Goal: Transaction & Acquisition: Purchase product/service

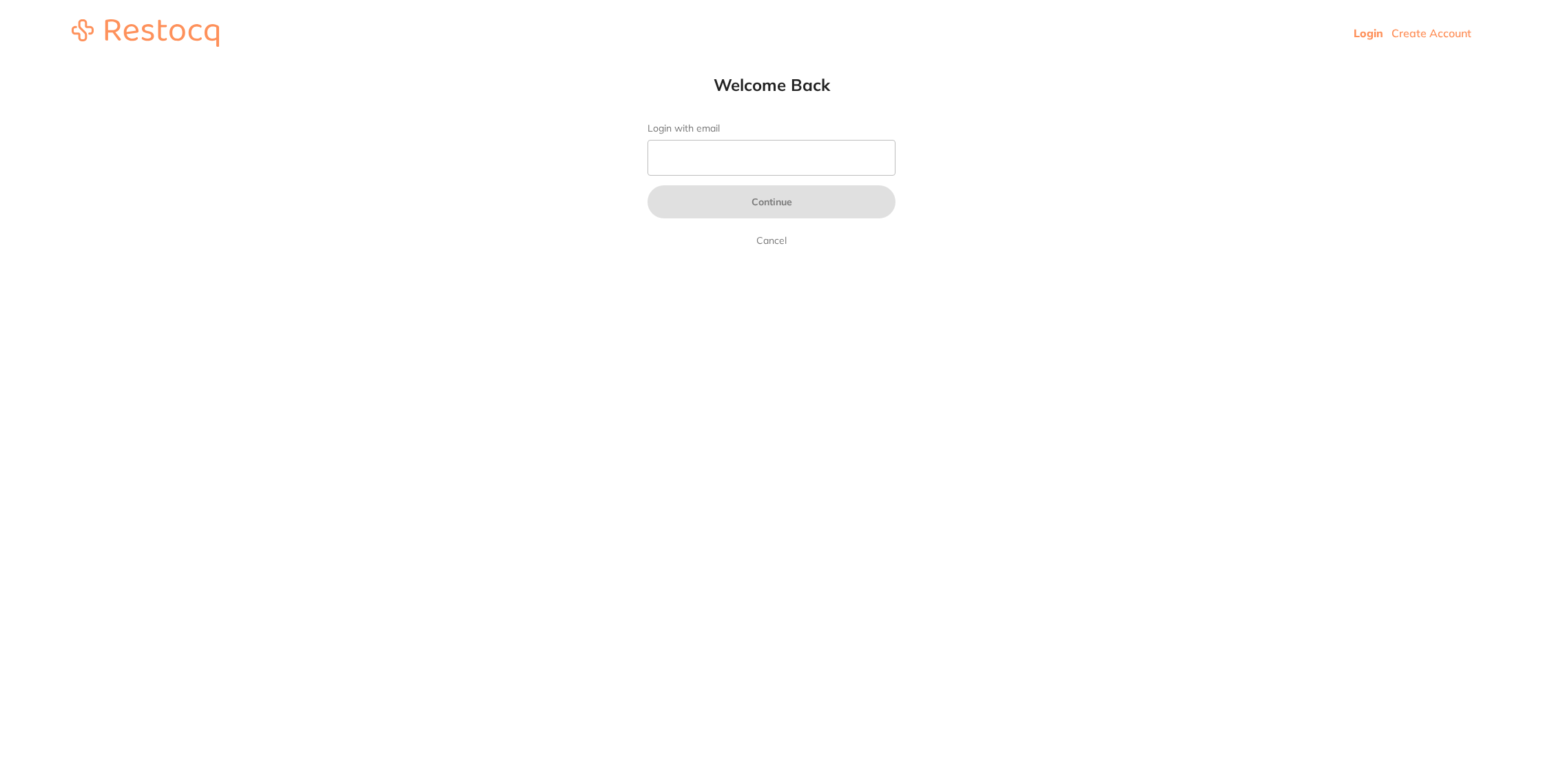
click at [735, 167] on input "Login with email" at bounding box center [772, 157] width 248 height 36
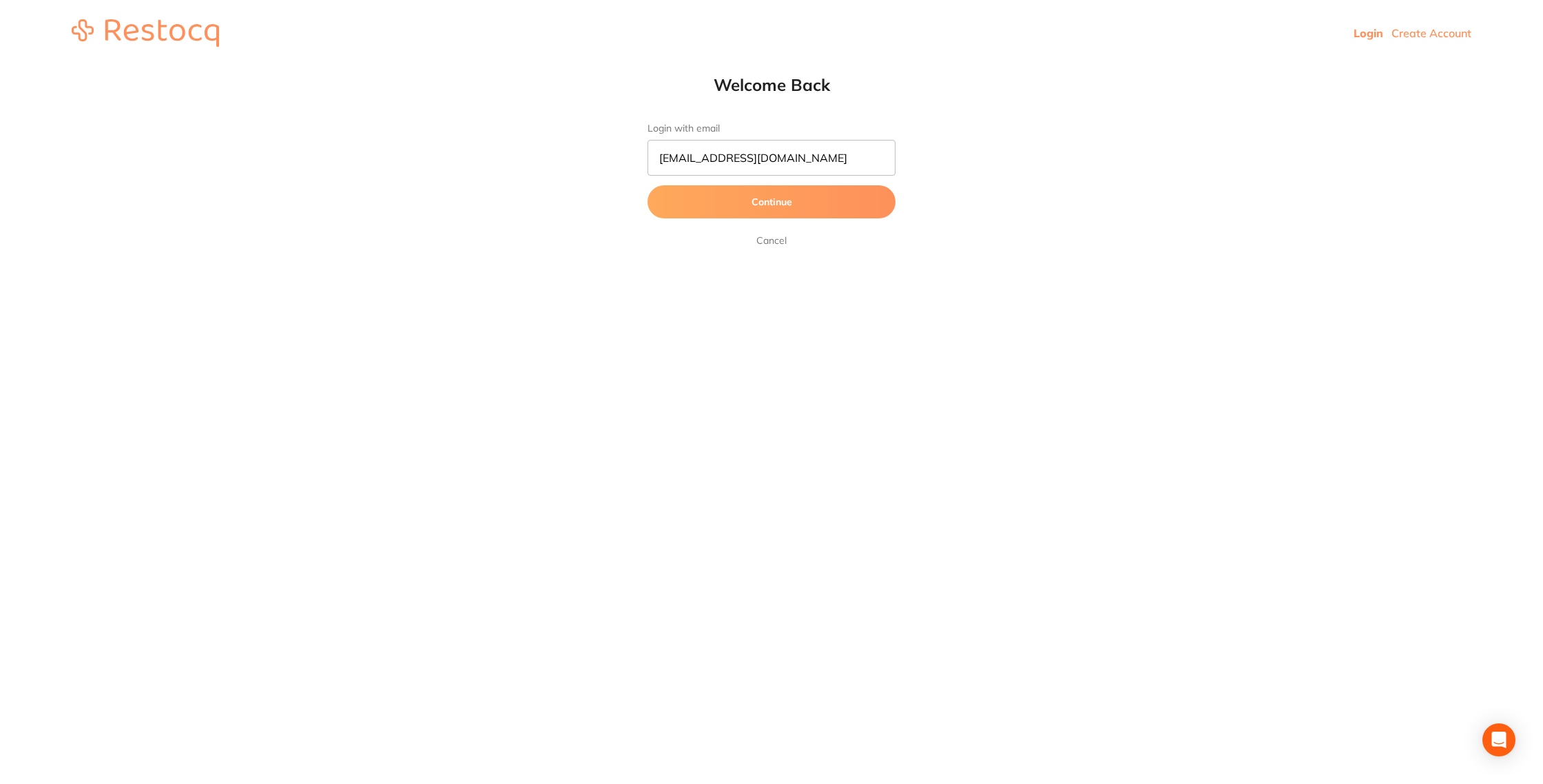
type input "[EMAIL_ADDRESS][DOMAIN_NAME]"
click at [648, 185] on button "Continue" at bounding box center [772, 202] width 248 height 33
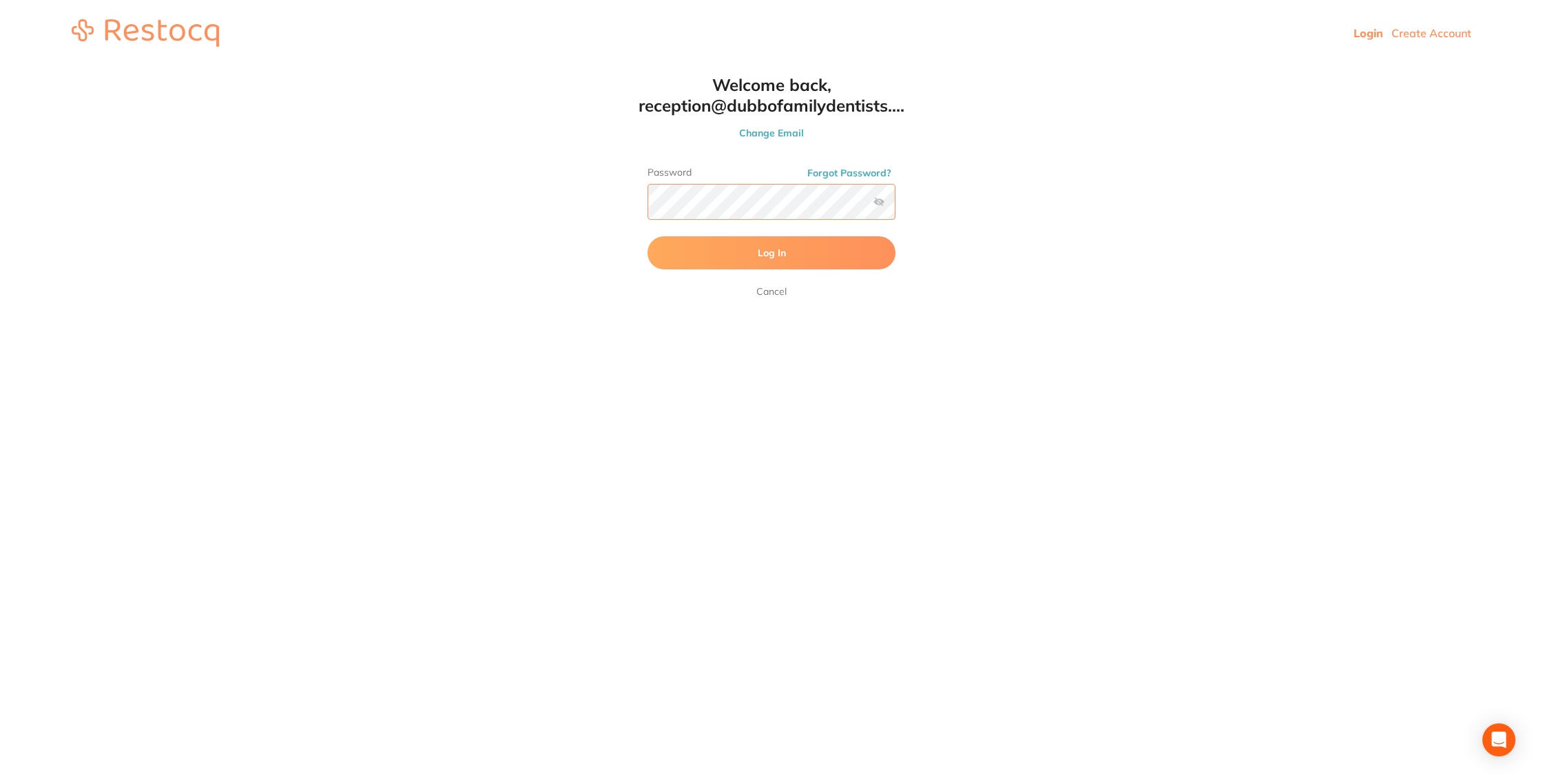
click at [648, 236] on button "Log In" at bounding box center [772, 253] width 248 height 33
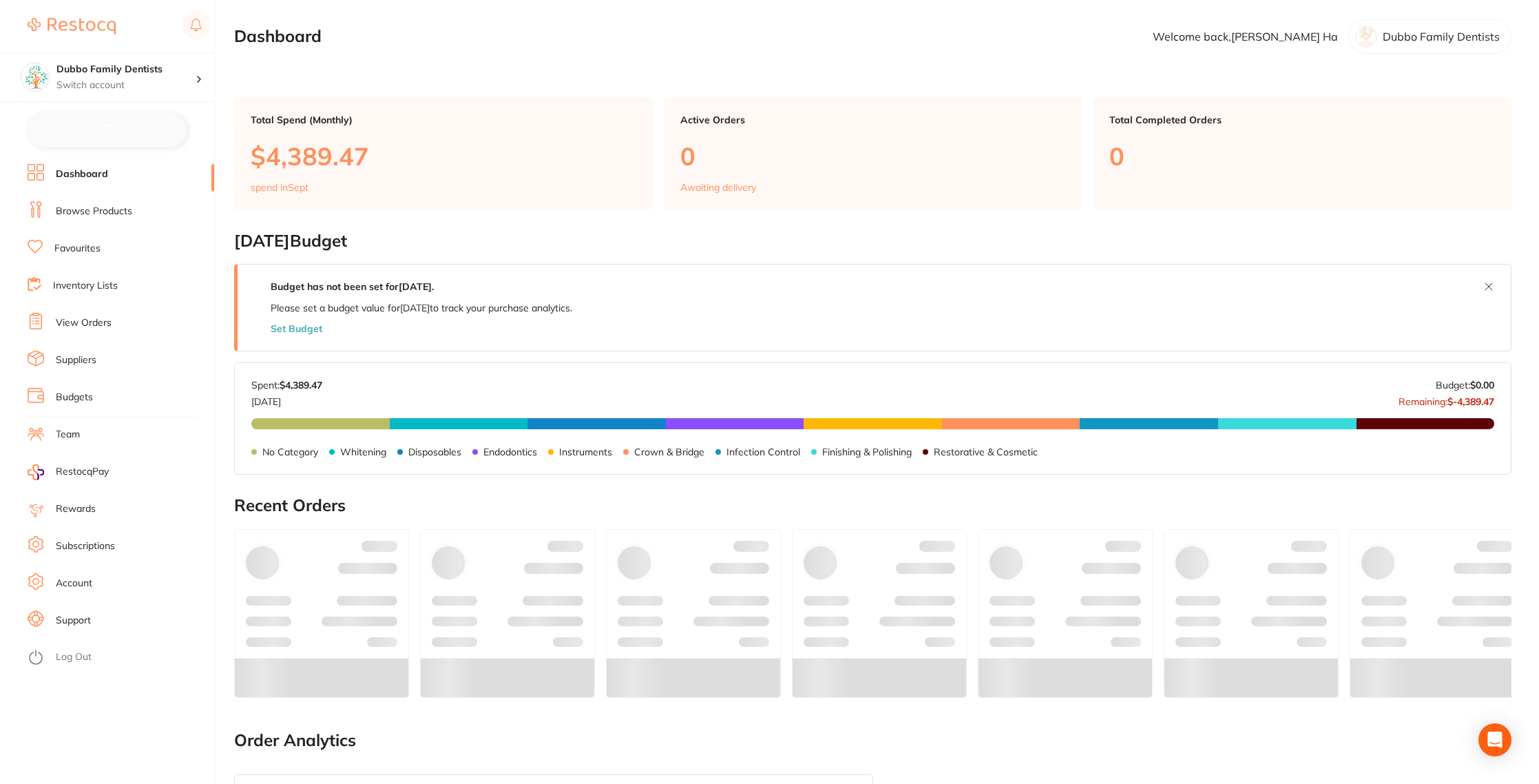
checkbox input "false"
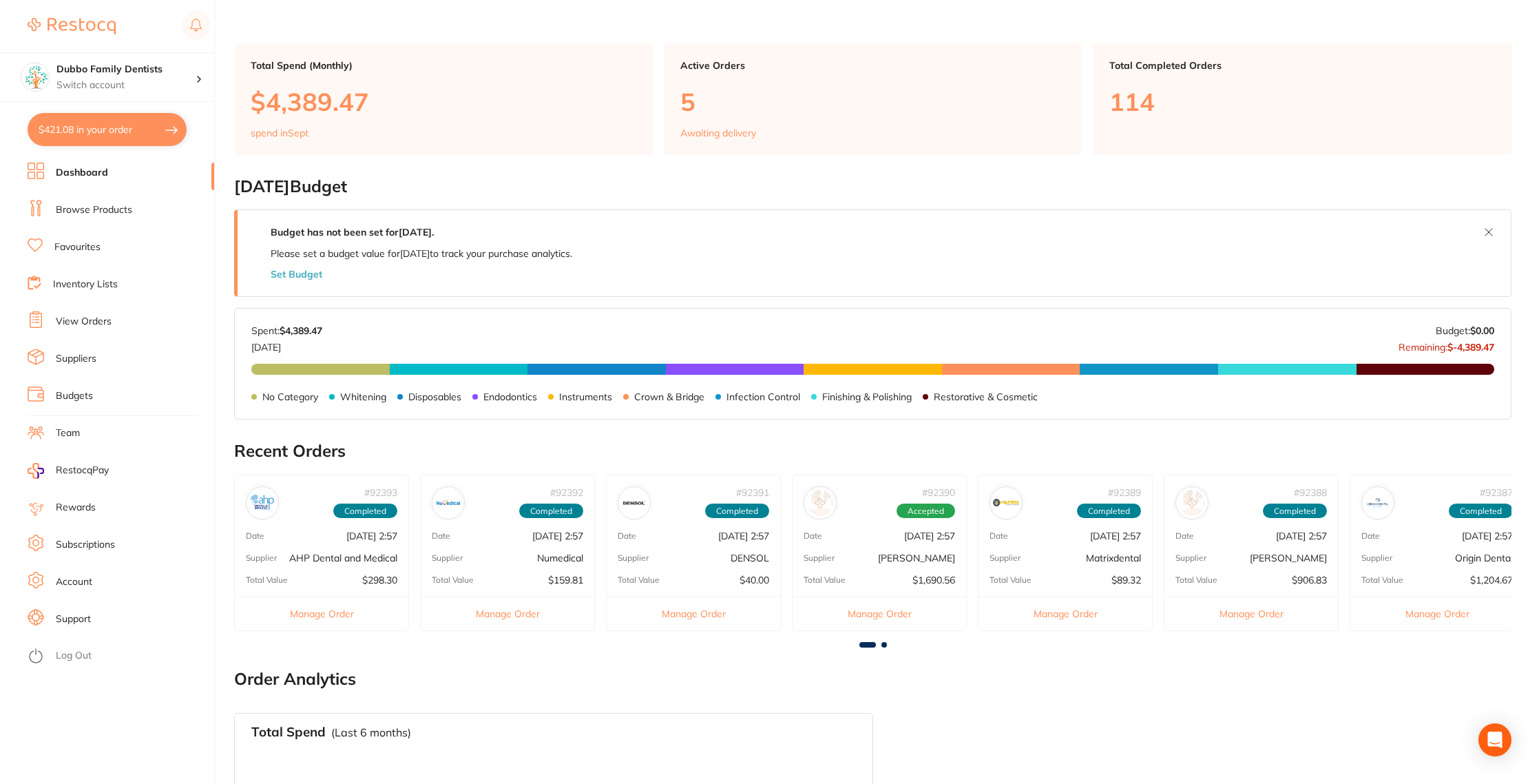
scroll to position [74, 0]
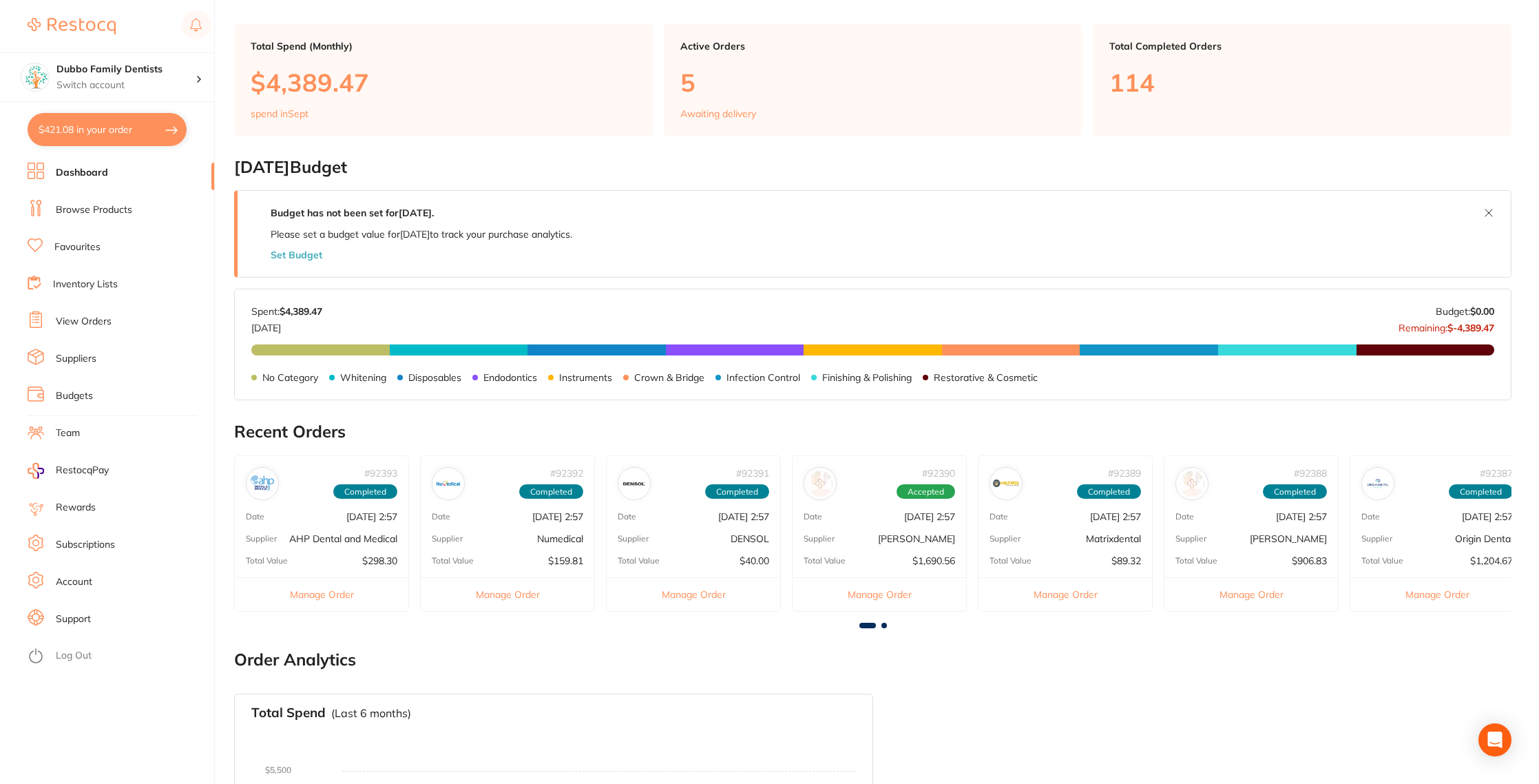
click at [109, 206] on link "Browse Products" at bounding box center [94, 210] width 76 height 14
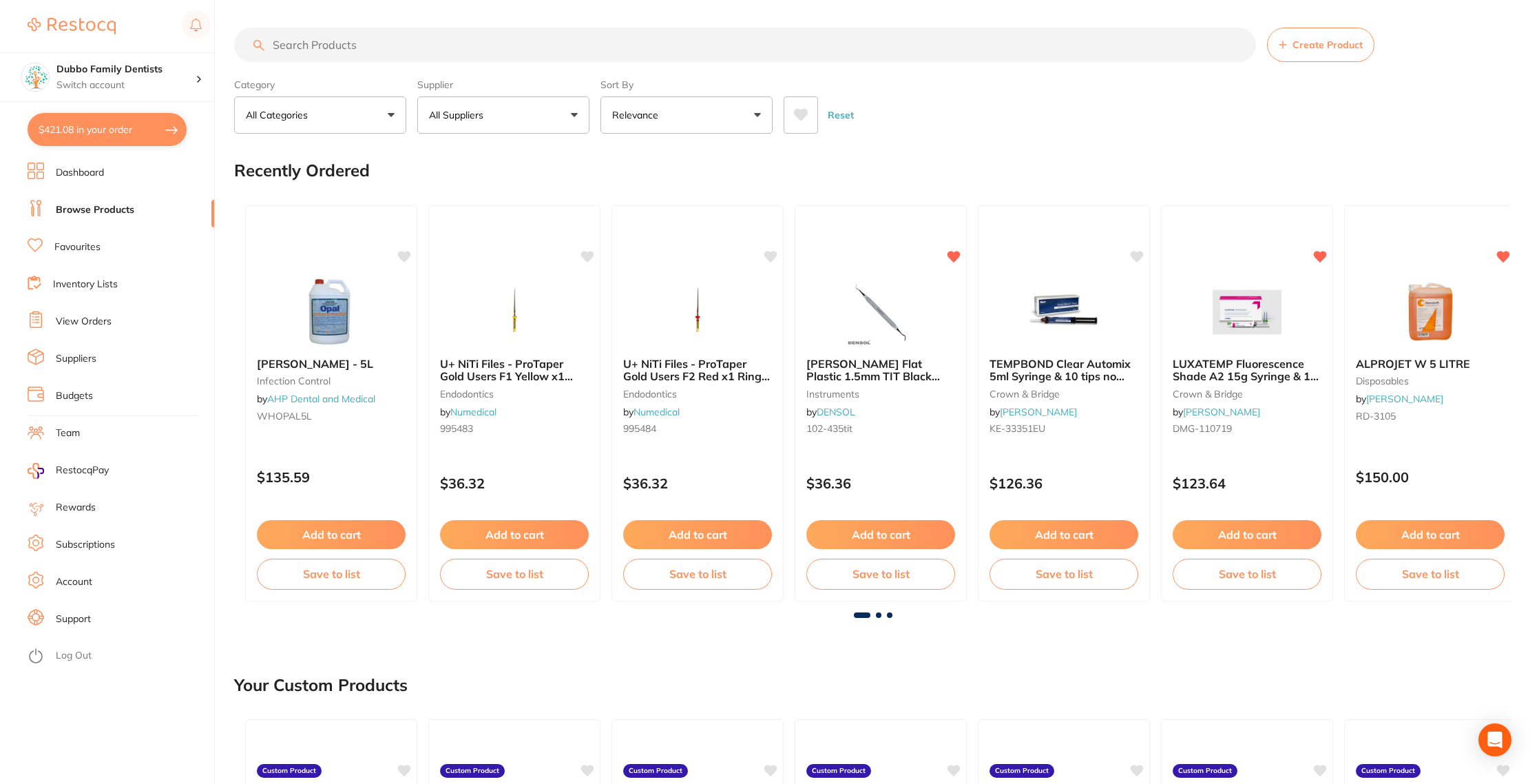
click at [521, 41] on input "search" at bounding box center [745, 44] width 1022 height 34
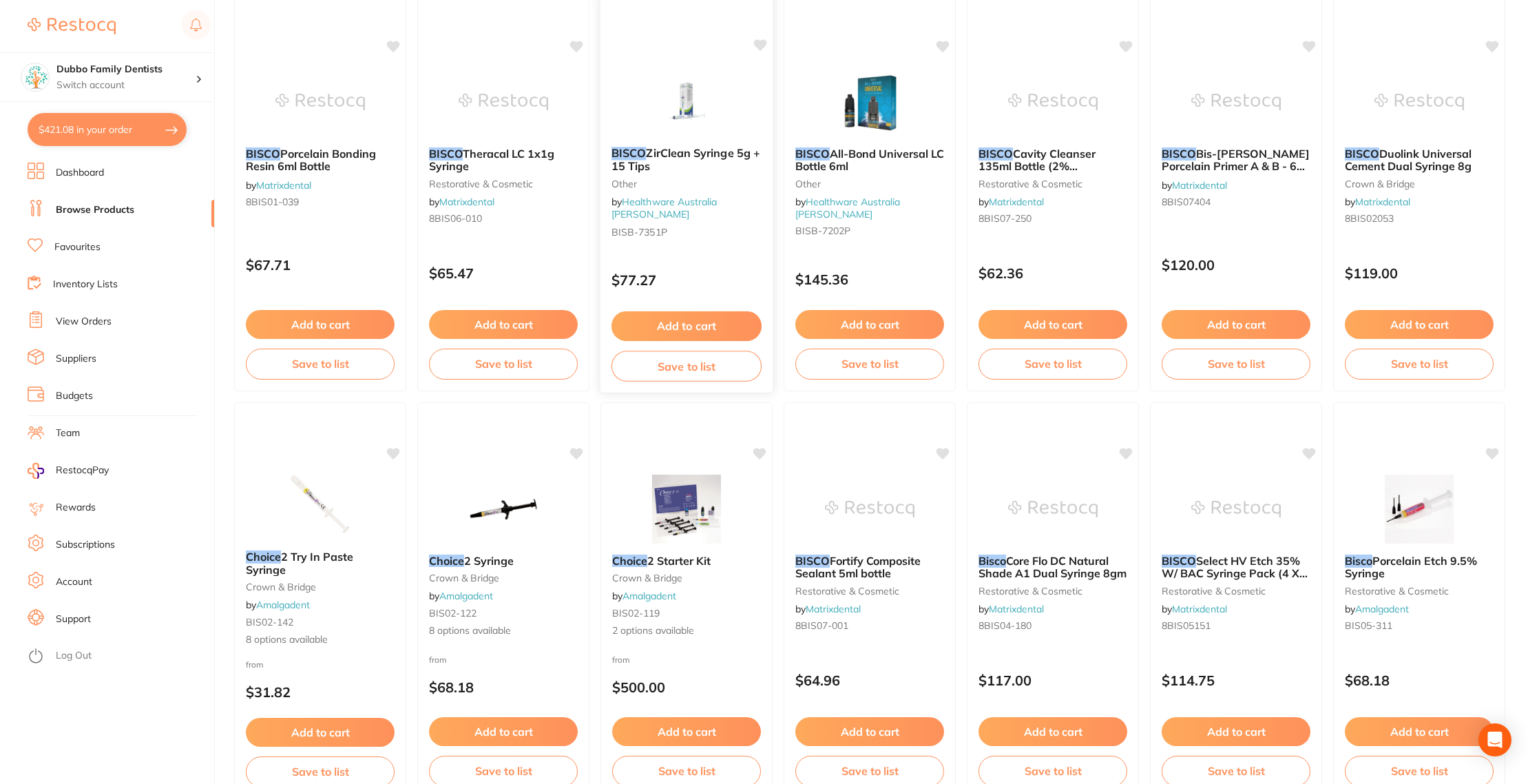
scroll to position [197, 0]
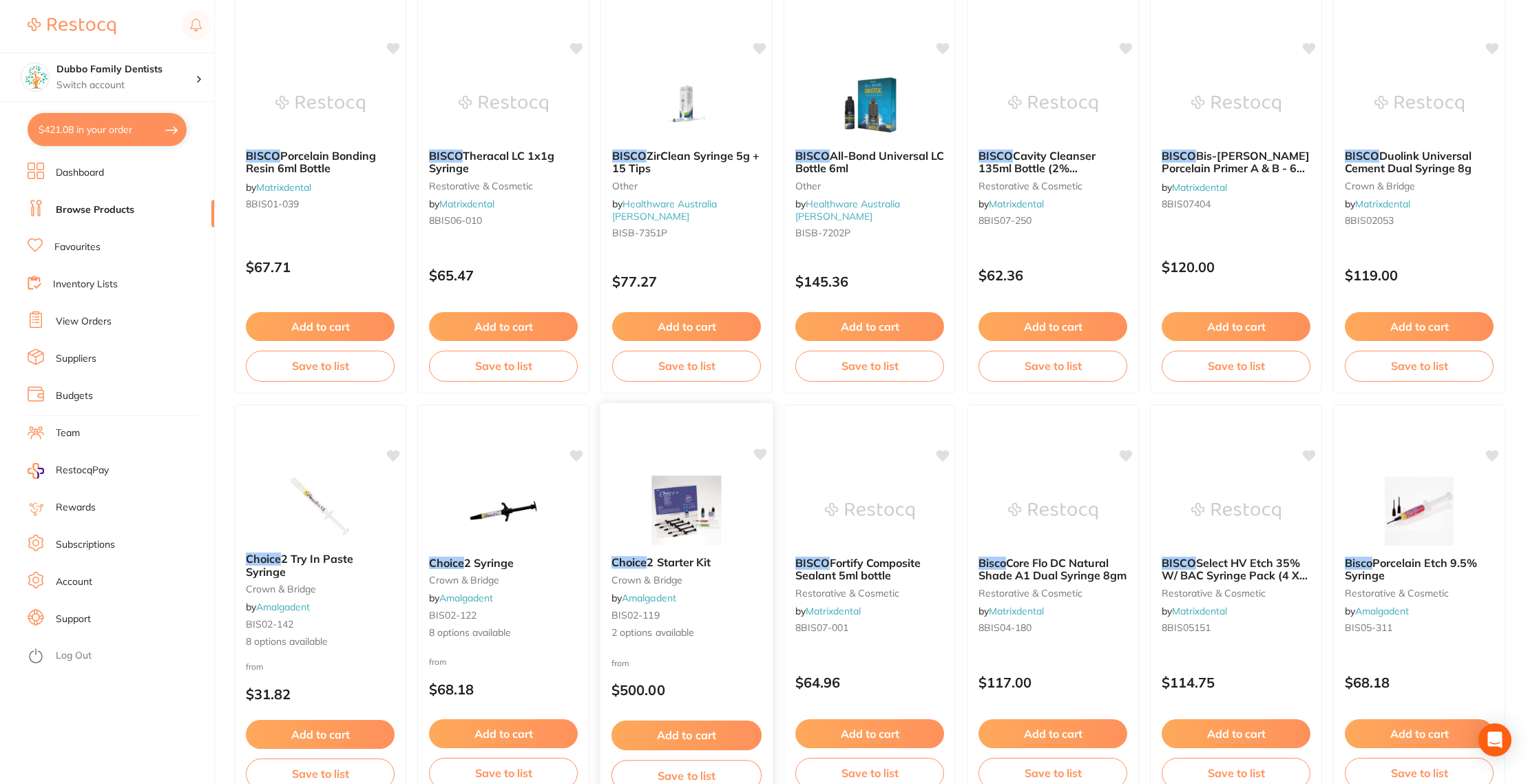
click at [698, 478] on img at bounding box center [686, 510] width 90 height 70
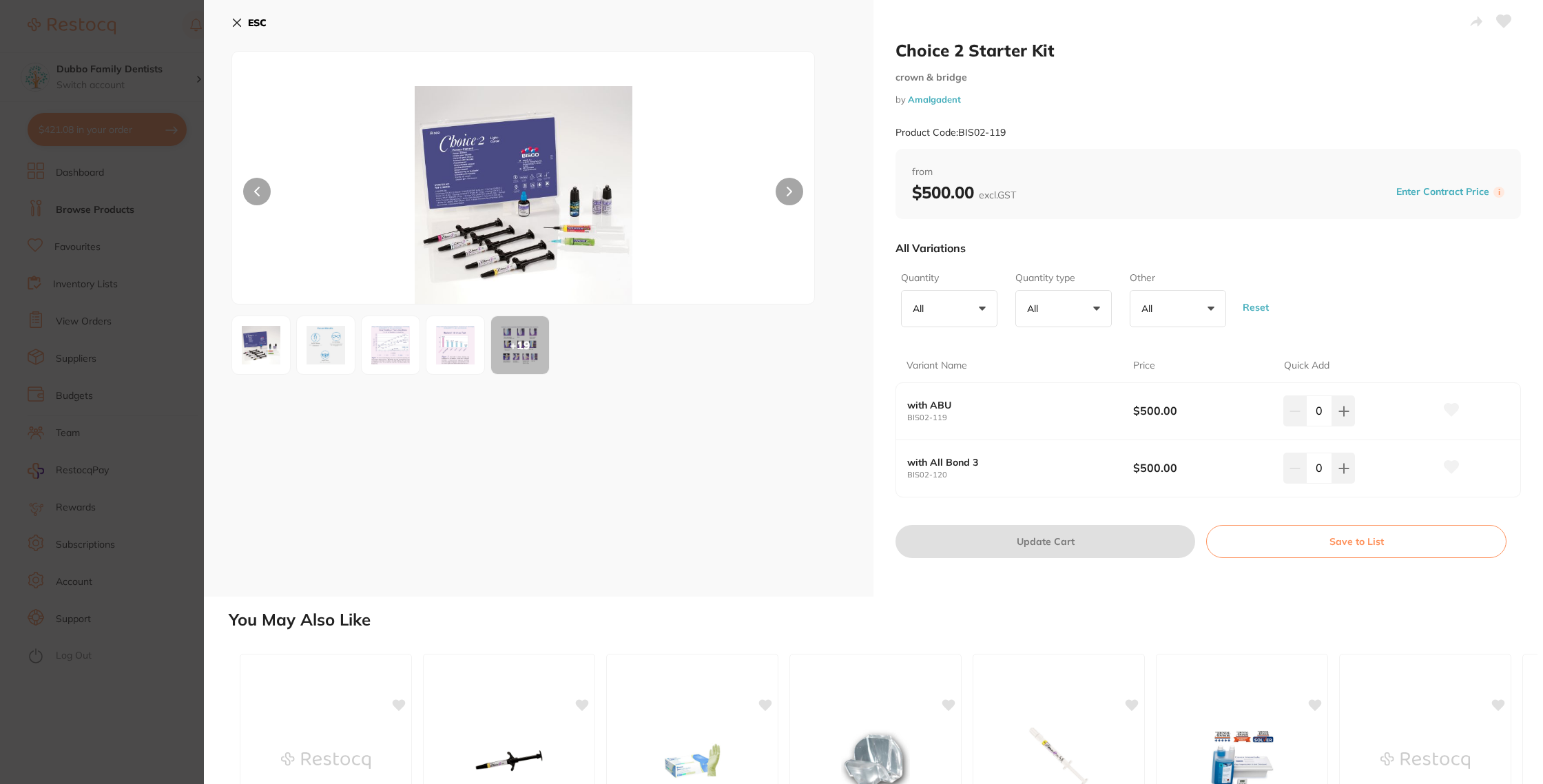
click at [532, 231] on img at bounding box center [522, 195] width 349 height 218
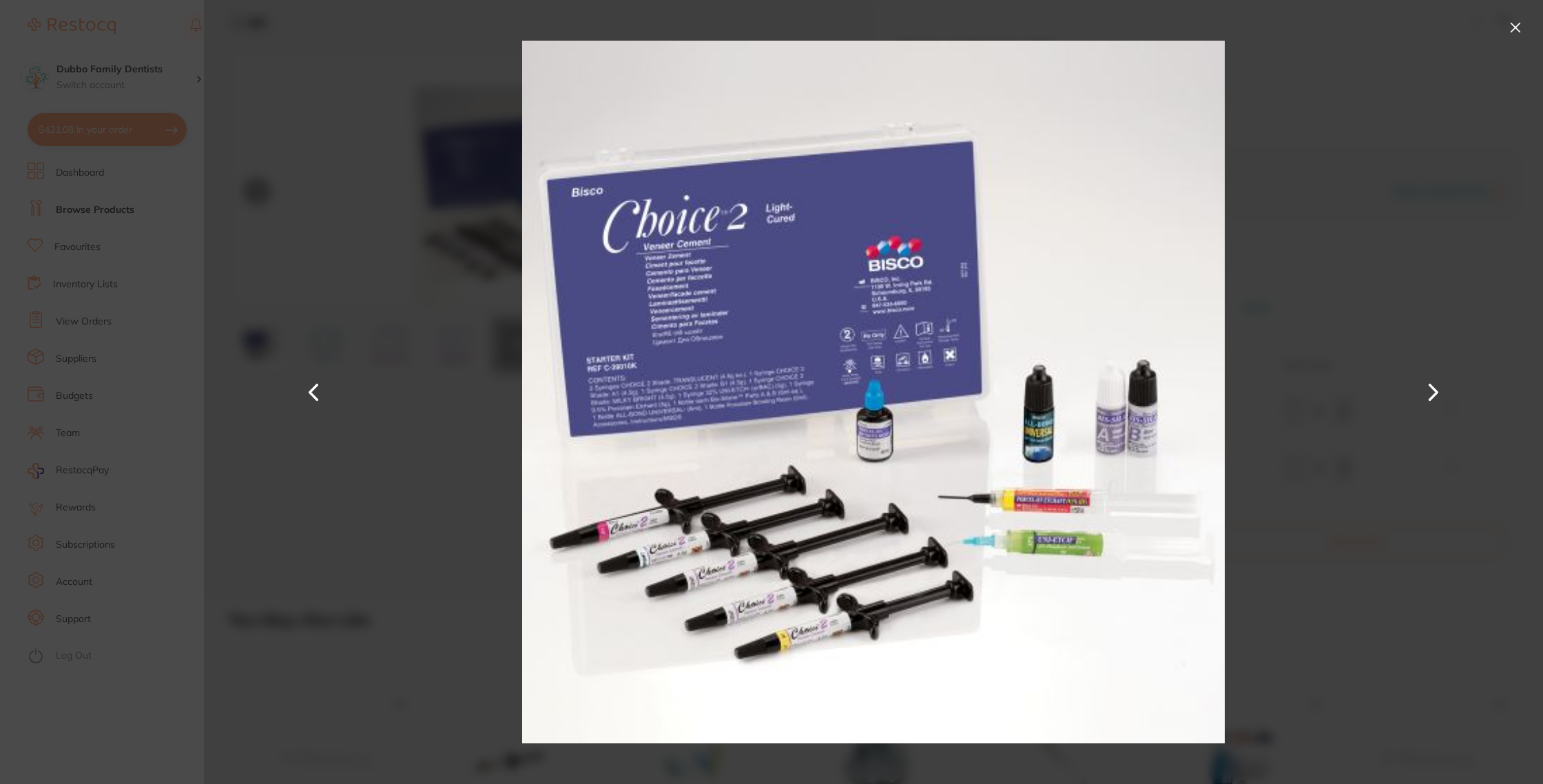
click at [1434, 387] on button at bounding box center [1433, 392] width 33 height 392
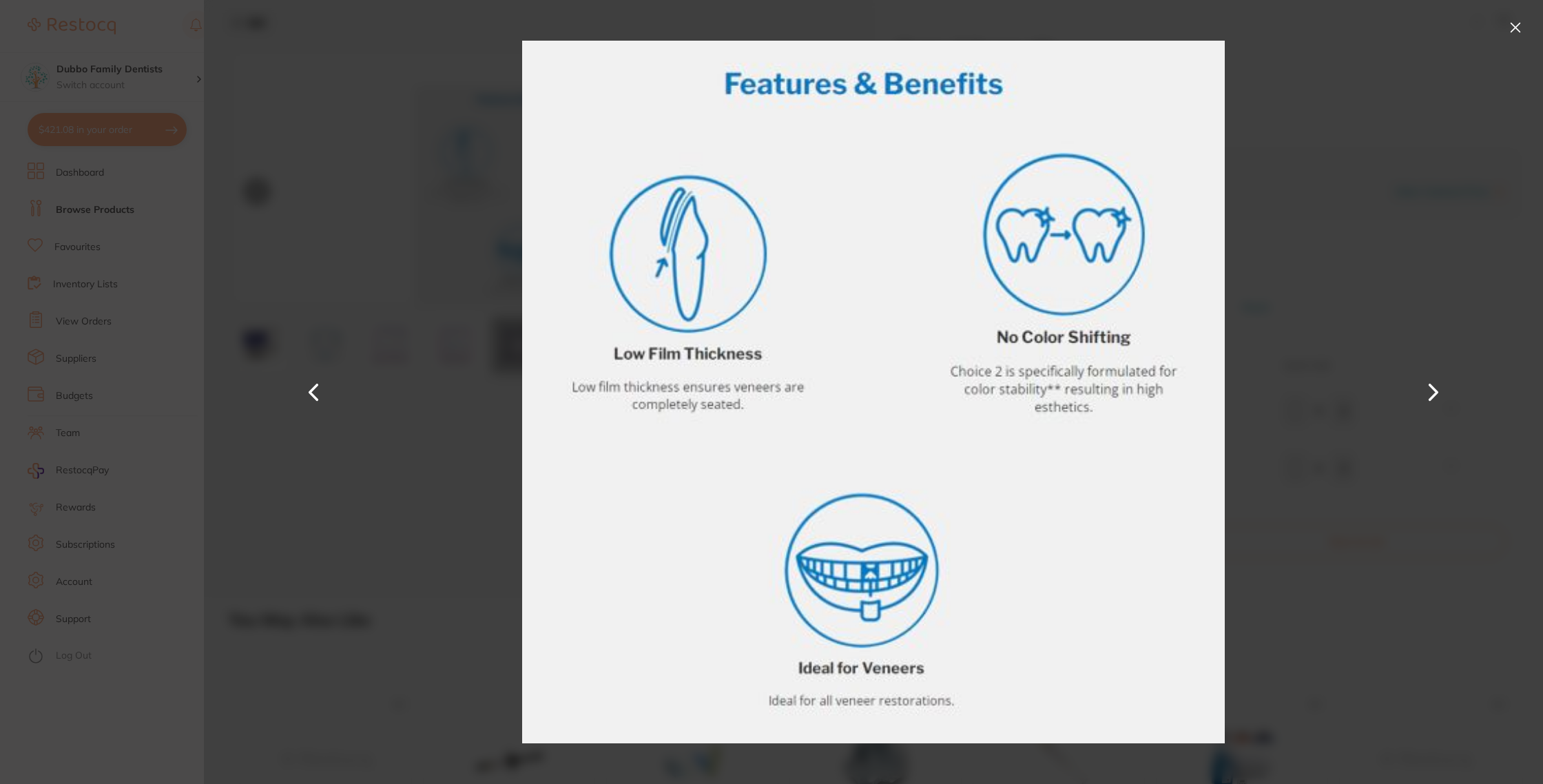
click at [1434, 387] on button at bounding box center [1433, 392] width 33 height 392
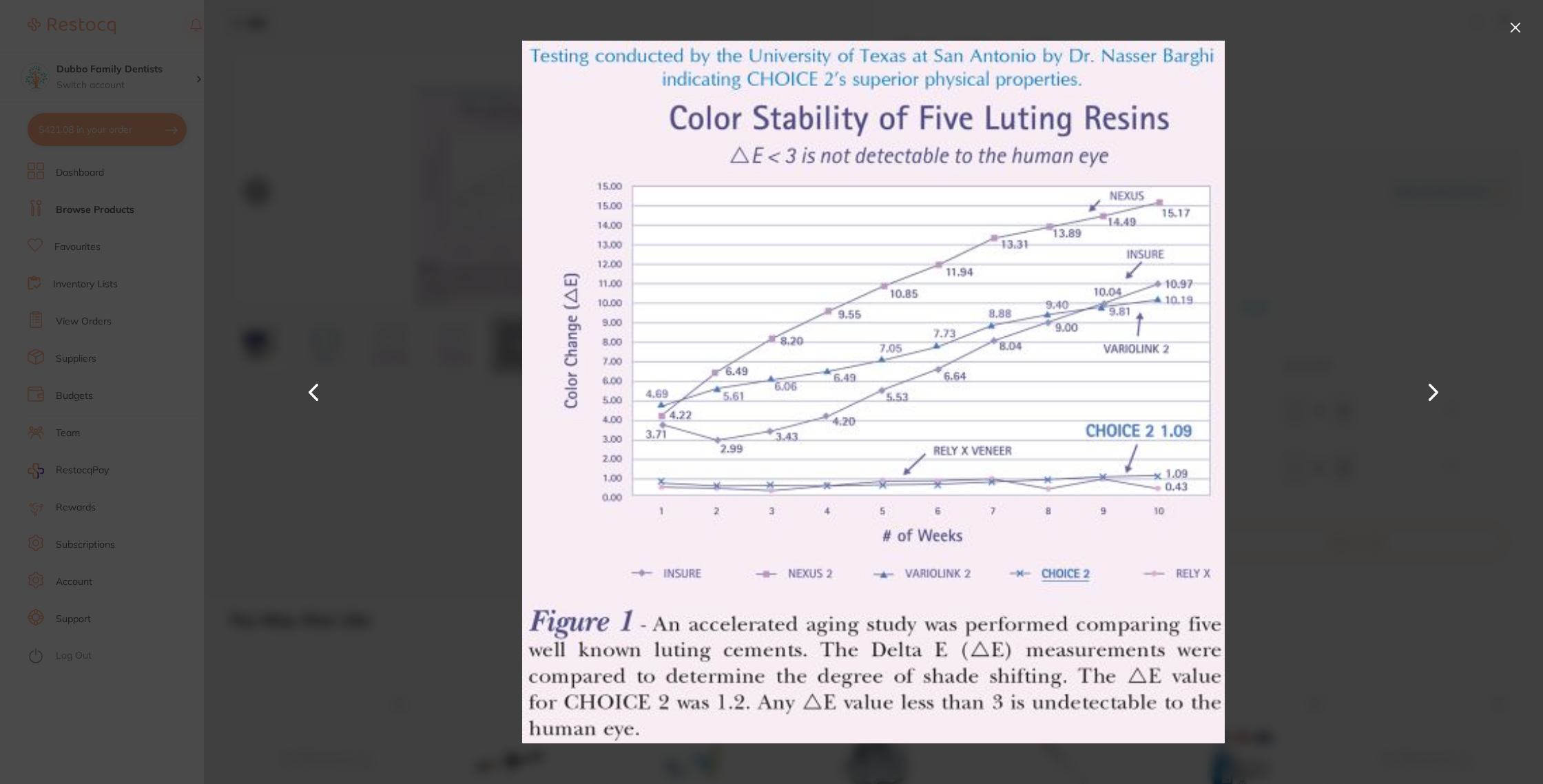
click at [321, 387] on button at bounding box center [313, 392] width 33 height 392
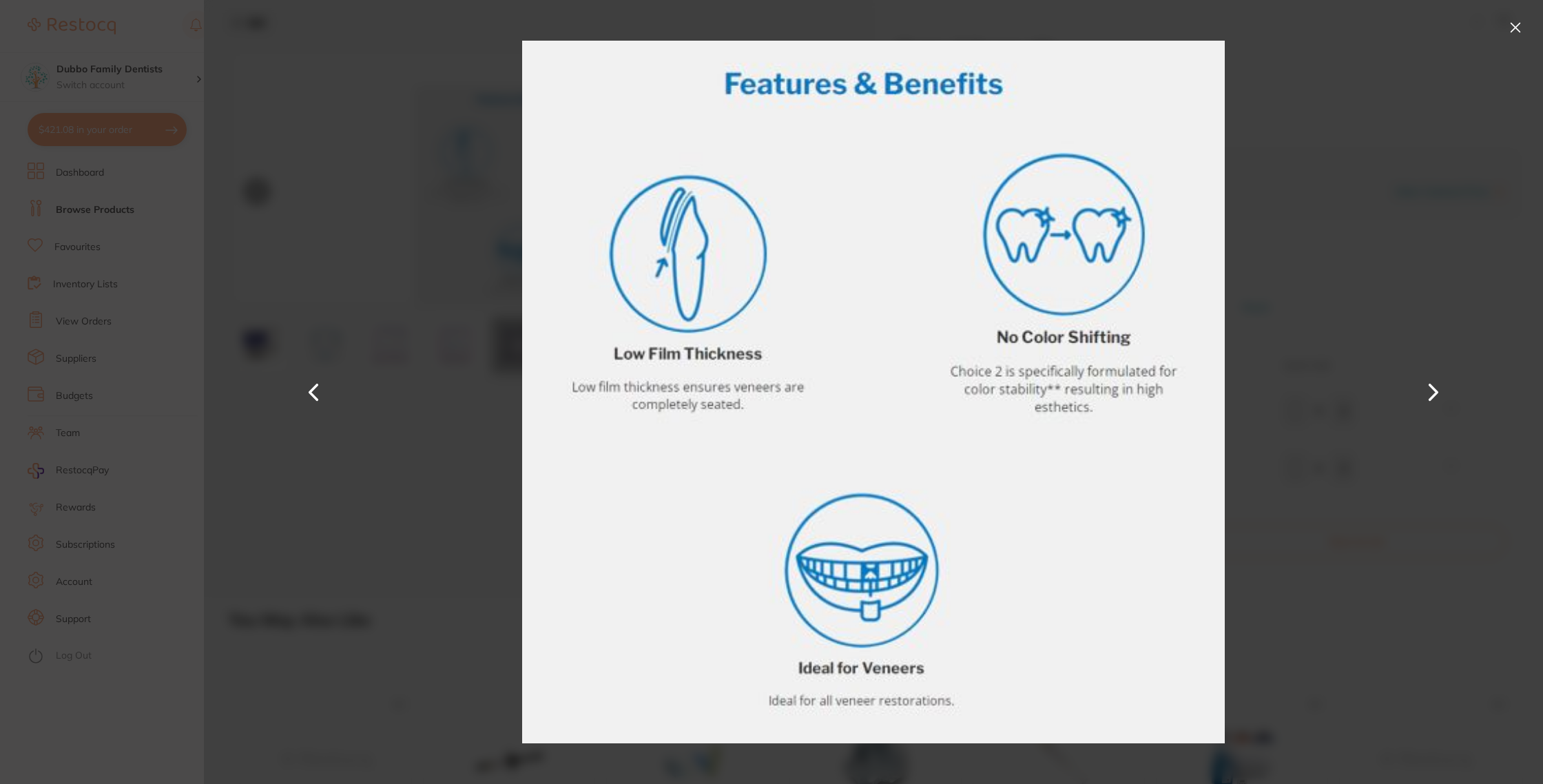
click at [318, 395] on button at bounding box center [313, 392] width 33 height 392
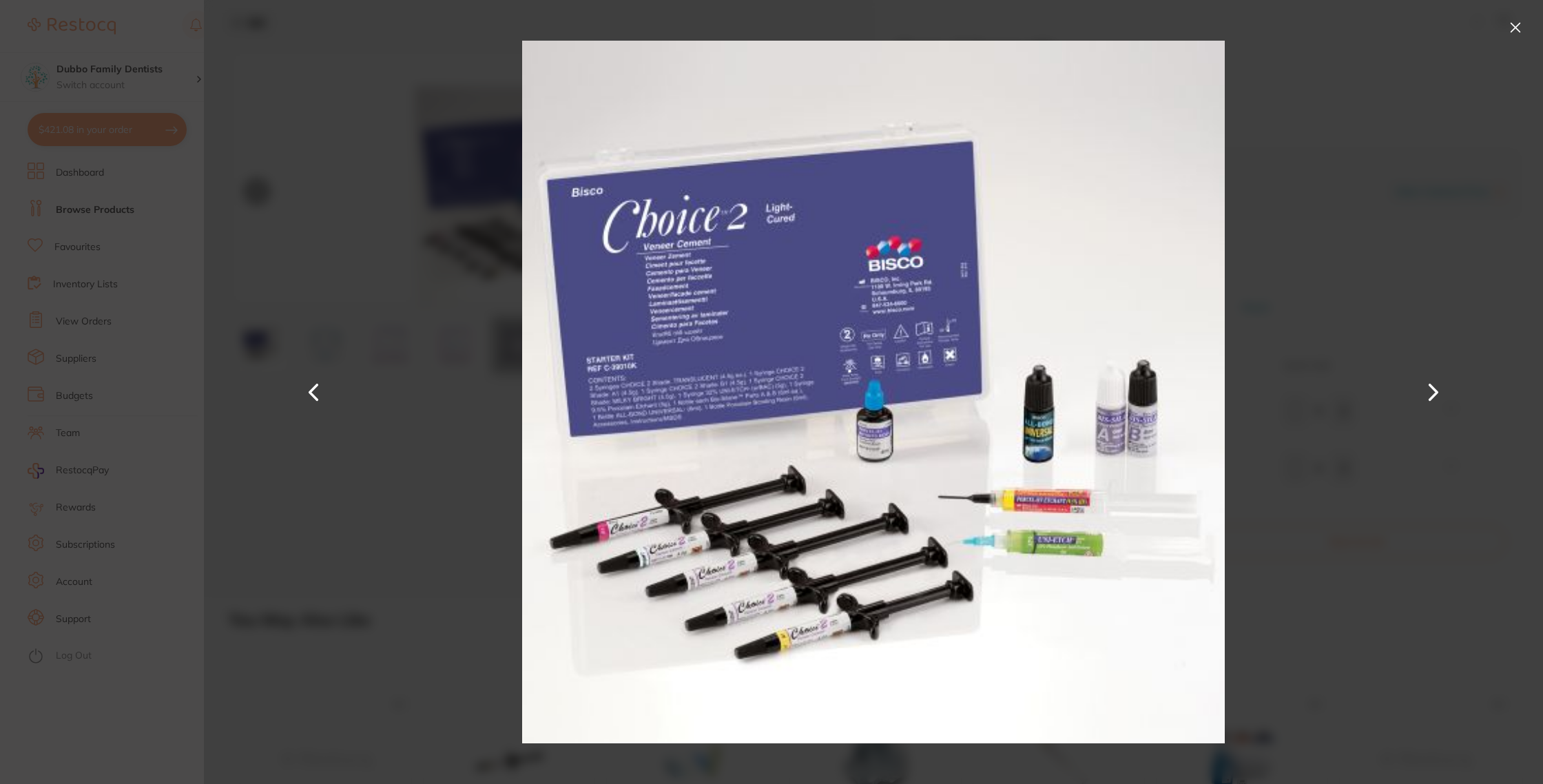
click at [1359, 519] on div at bounding box center [873, 392] width 1339 height 784
click at [1525, 23] on button at bounding box center [1515, 28] width 22 height 22
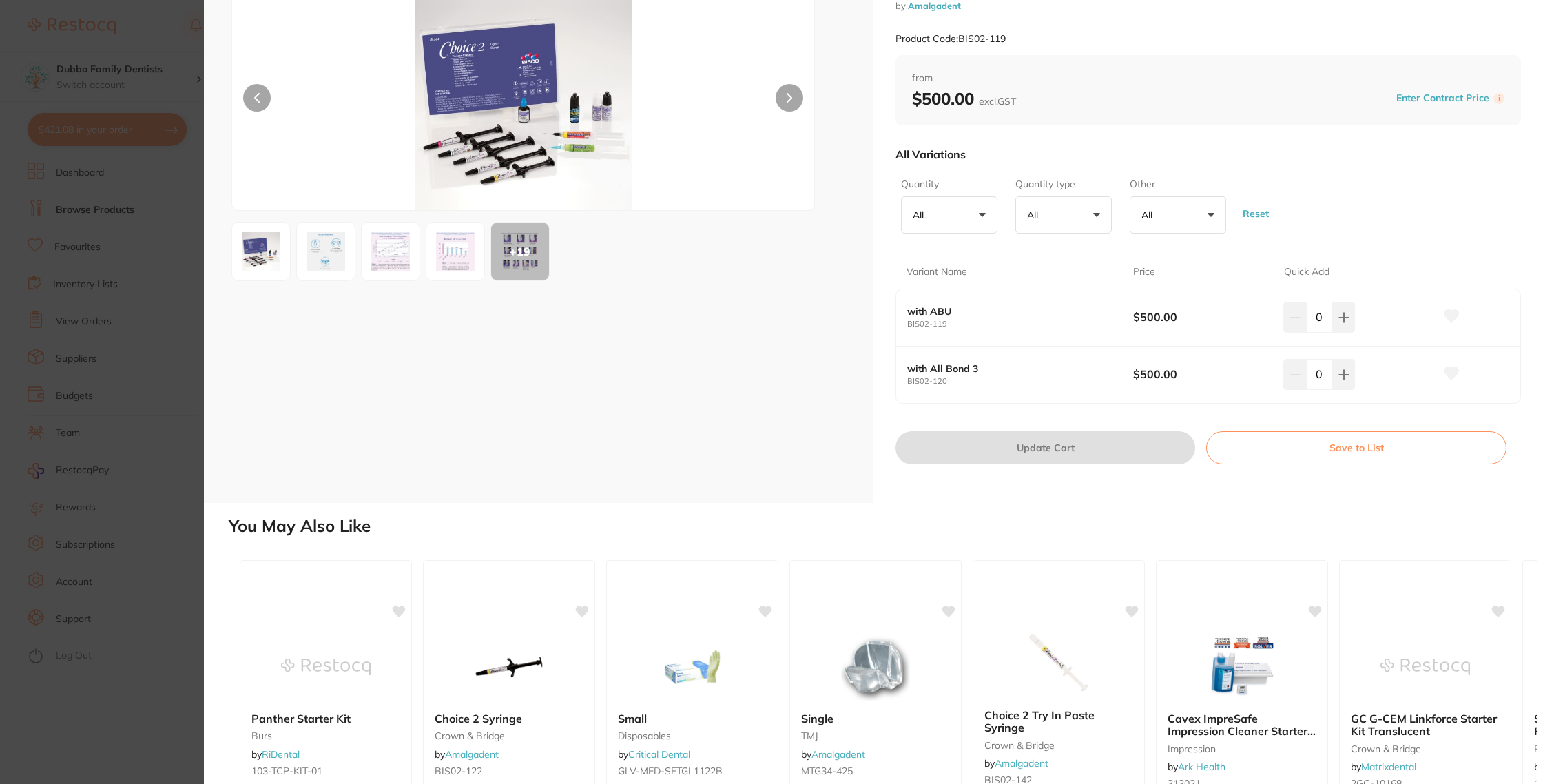
scroll to position [98, 0]
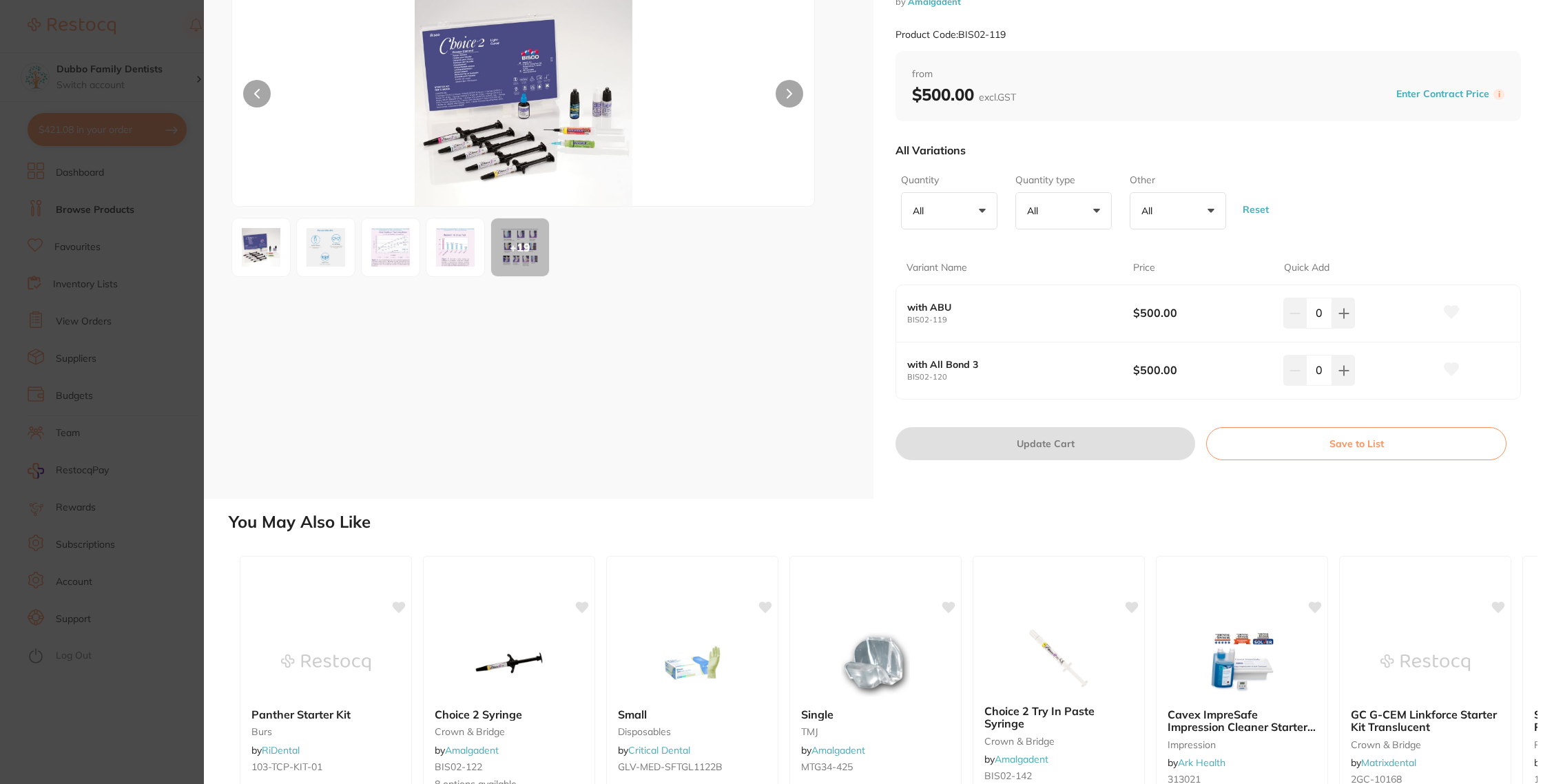
click at [149, 376] on section "Choice 2 Starter Kit crown & bridge by Amalgadent Product Code: BIS02-119 ESC +…" at bounding box center [771, 392] width 1543 height 784
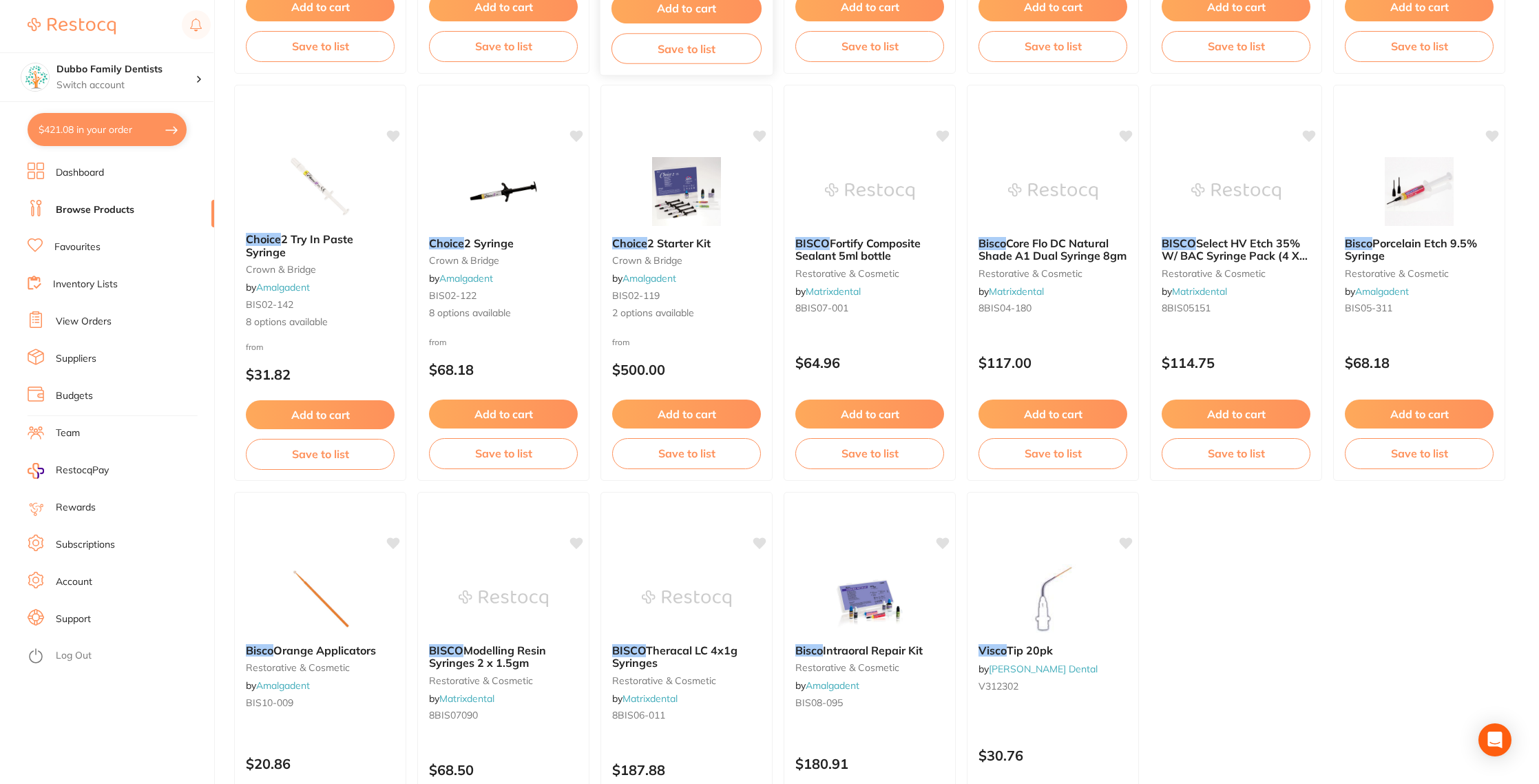
scroll to position [513, 0]
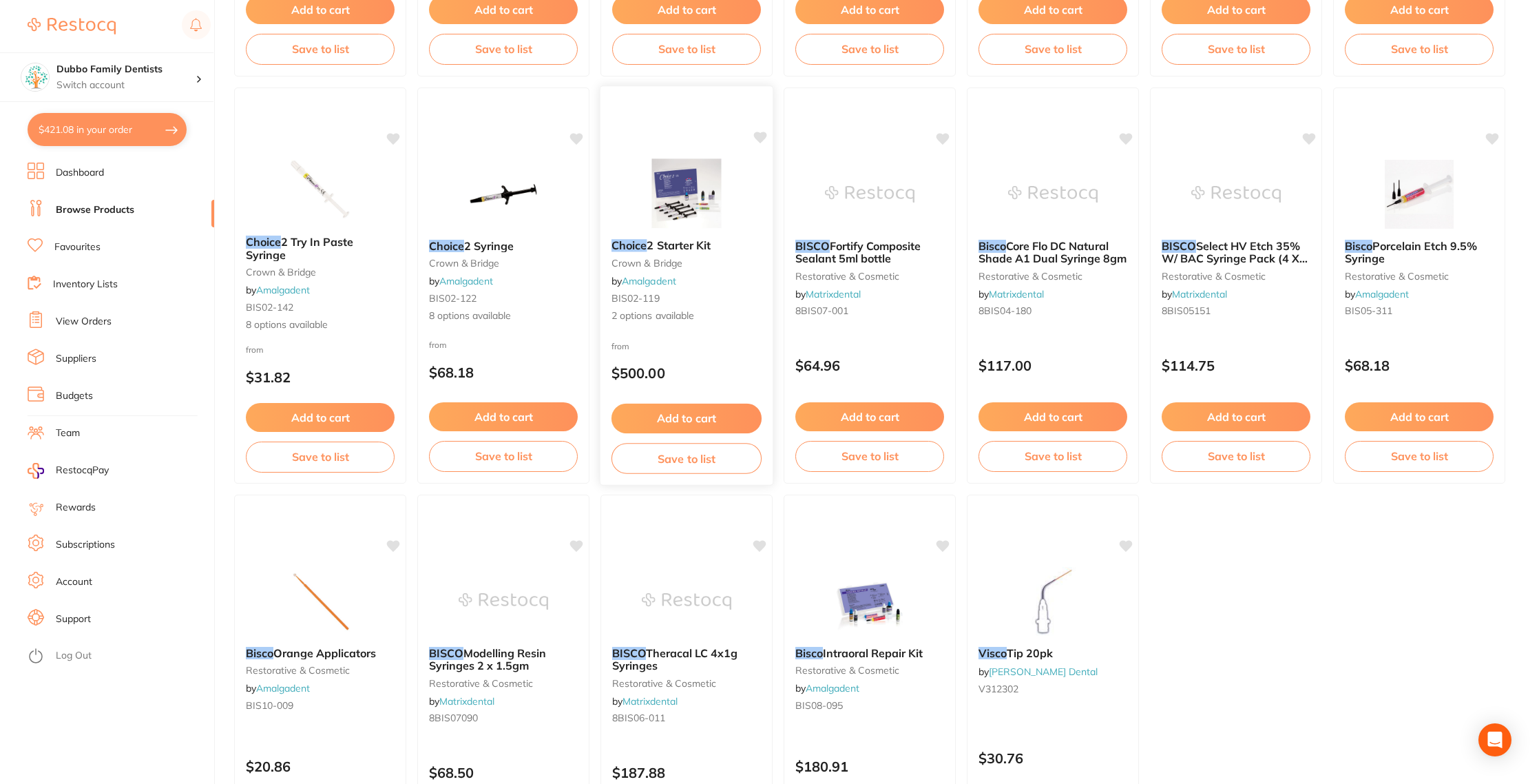
click at [692, 199] on img at bounding box center [686, 193] width 90 height 70
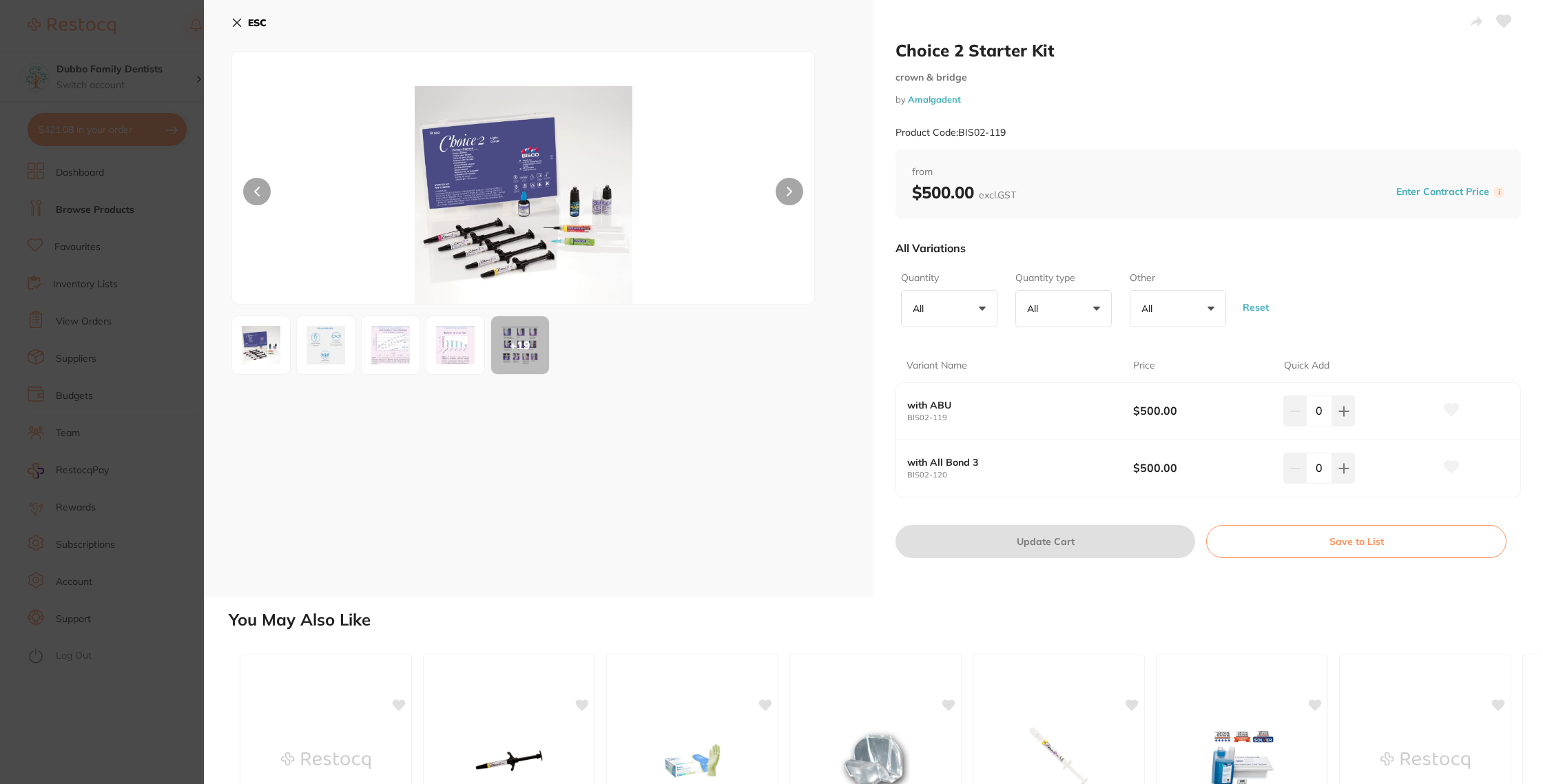
click at [480, 242] on img at bounding box center [522, 195] width 349 height 218
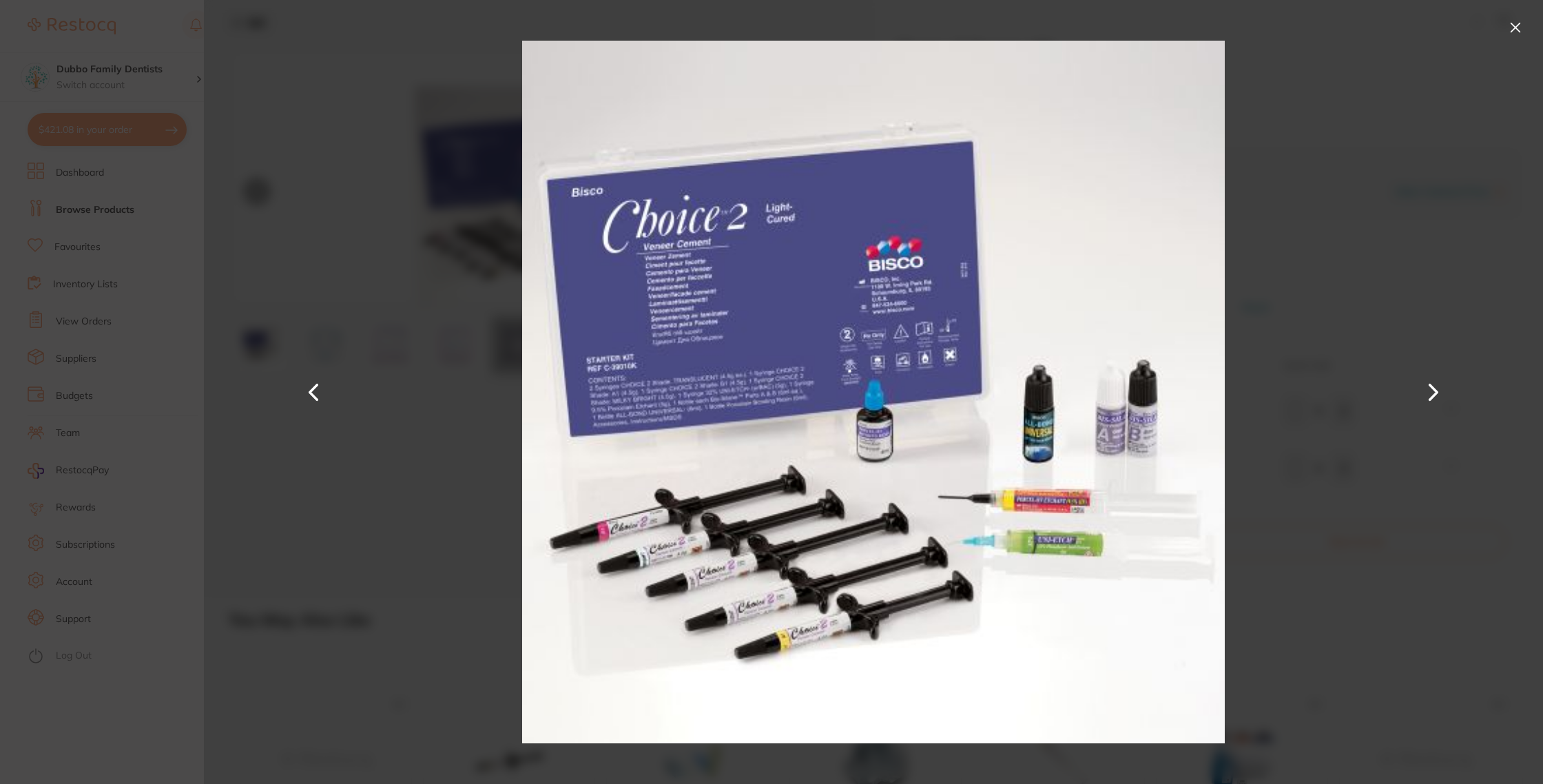
click at [1438, 387] on button at bounding box center [1433, 392] width 33 height 392
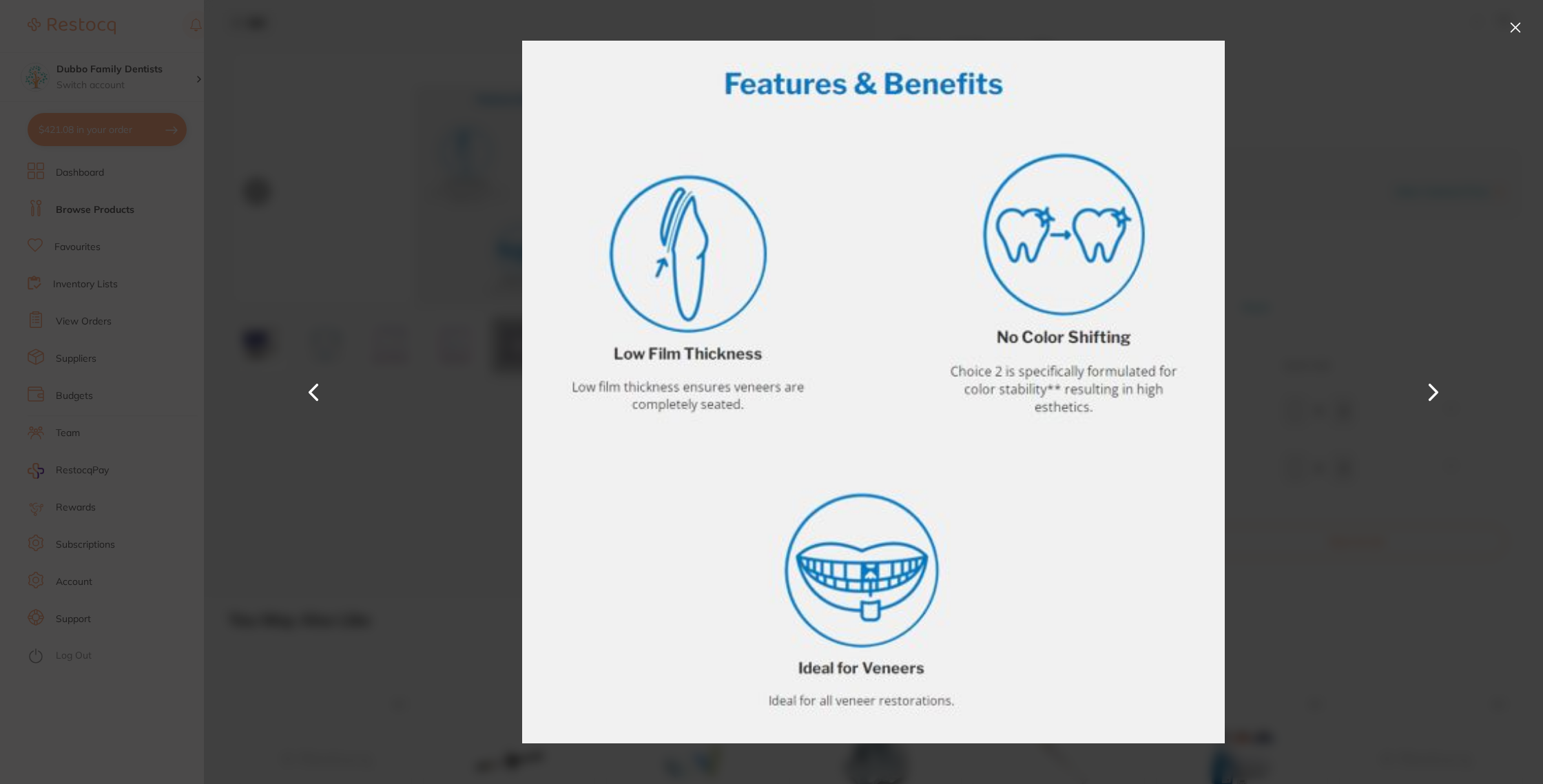
click at [1437, 387] on button at bounding box center [1433, 392] width 33 height 392
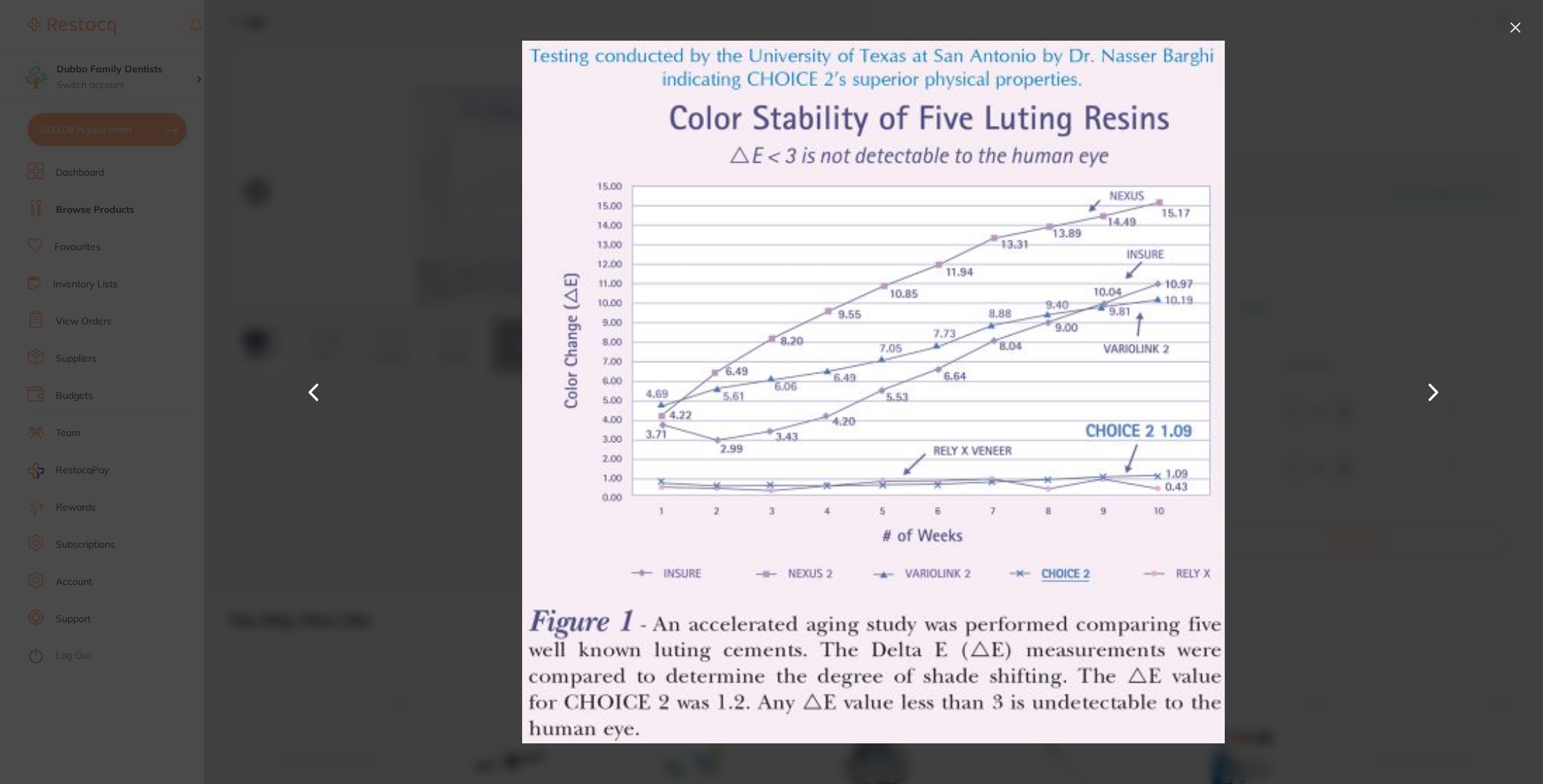
click at [1523, 30] on button at bounding box center [1515, 28] width 22 height 22
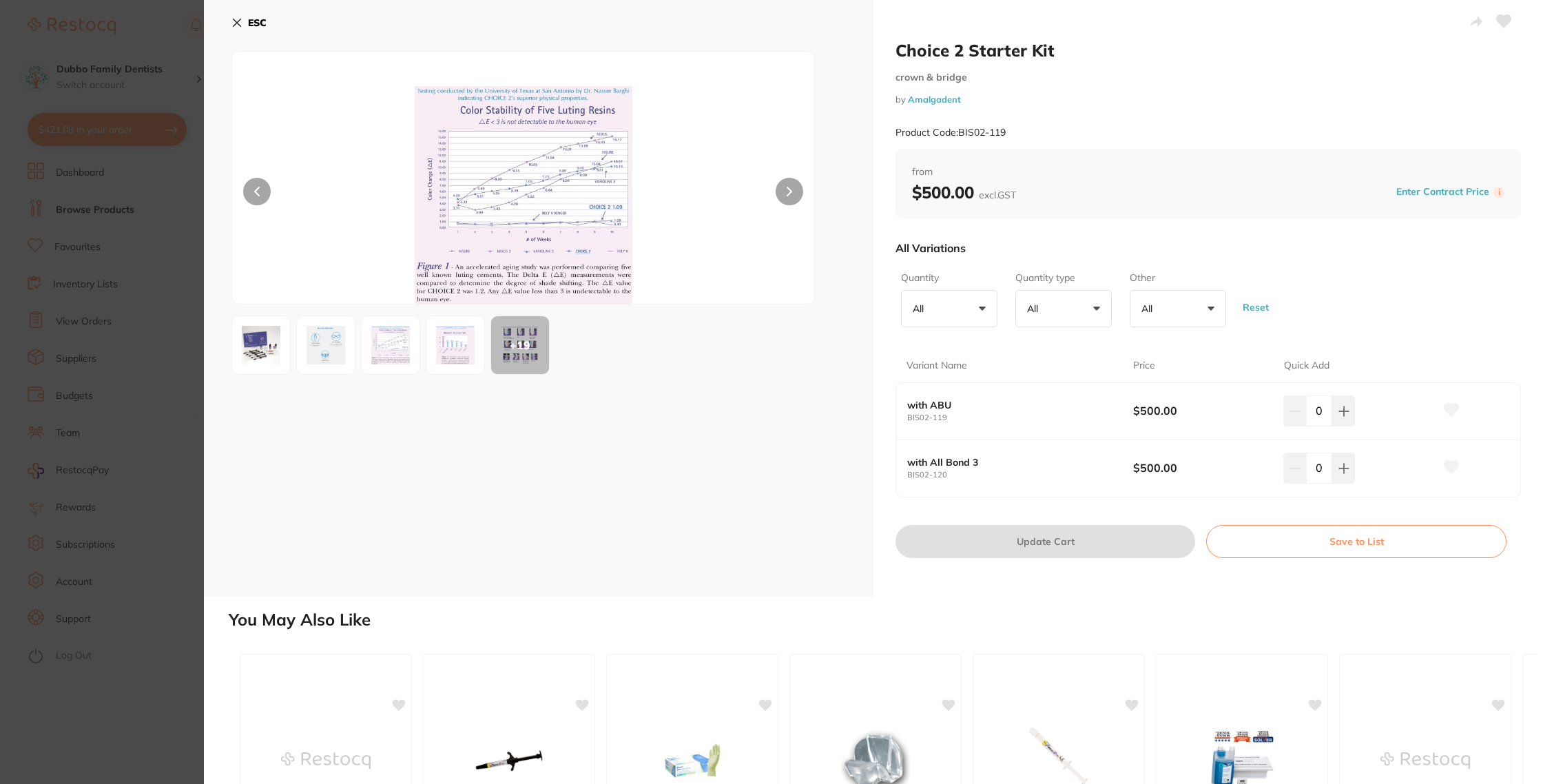
click at [266, 346] on img at bounding box center [261, 345] width 49 height 49
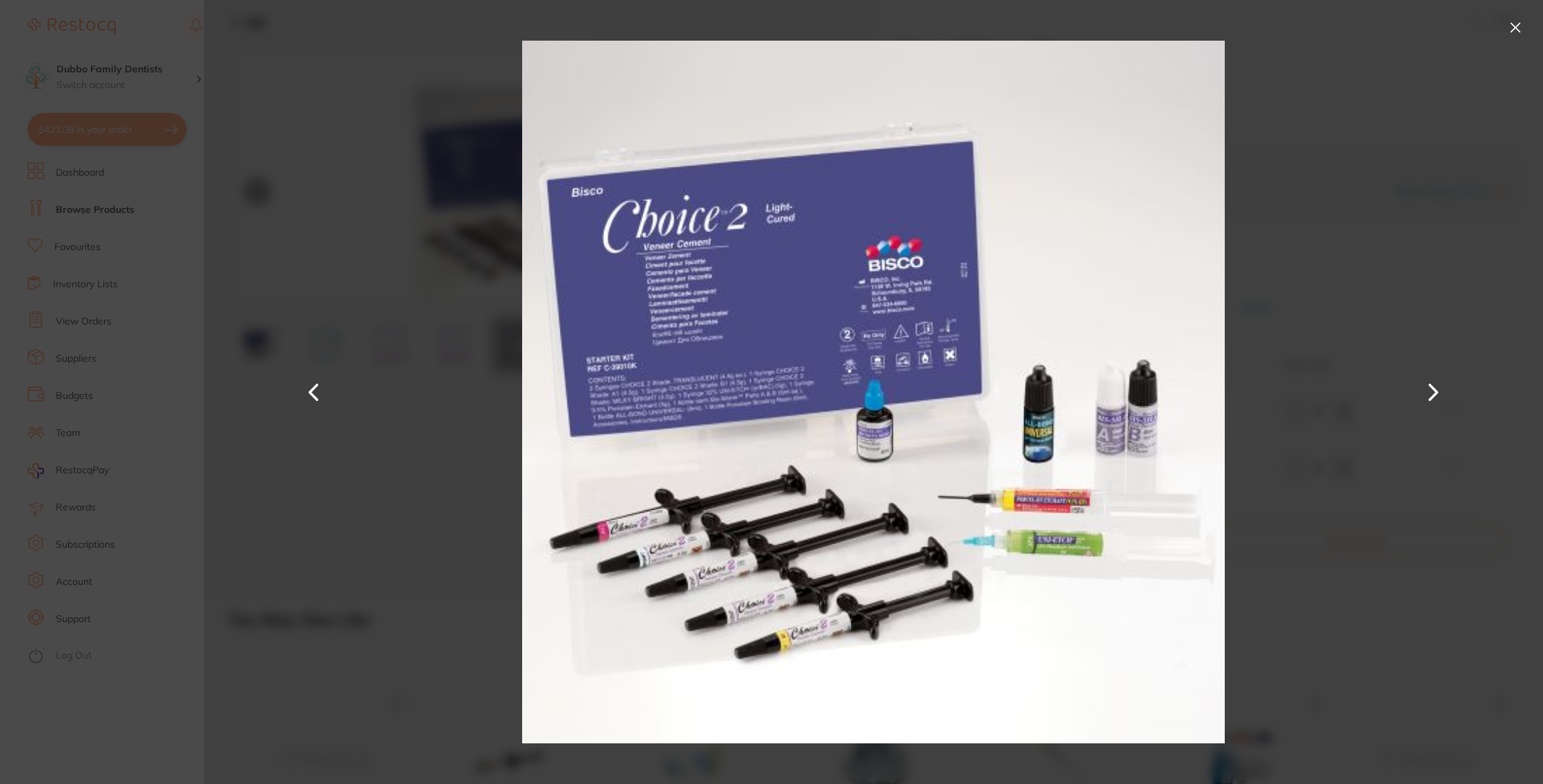
click at [1355, 308] on div at bounding box center [873, 392] width 1339 height 784
click at [1523, 24] on button at bounding box center [1515, 28] width 22 height 22
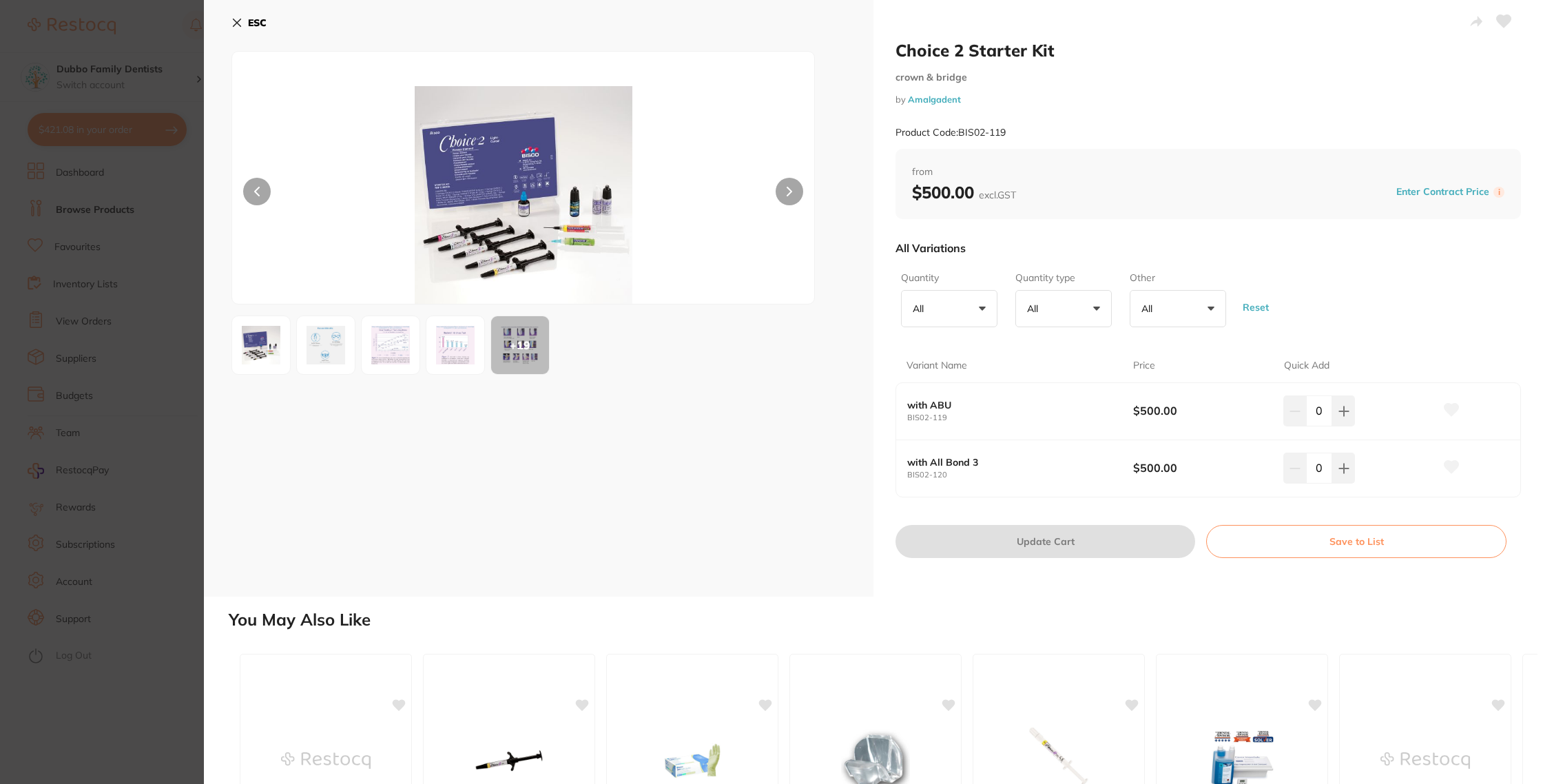
click at [112, 263] on section "Choice 2 Starter Kit crown & bridge by Amalgadent Product Code: BIS02-119 ESC +…" at bounding box center [771, 392] width 1543 height 784
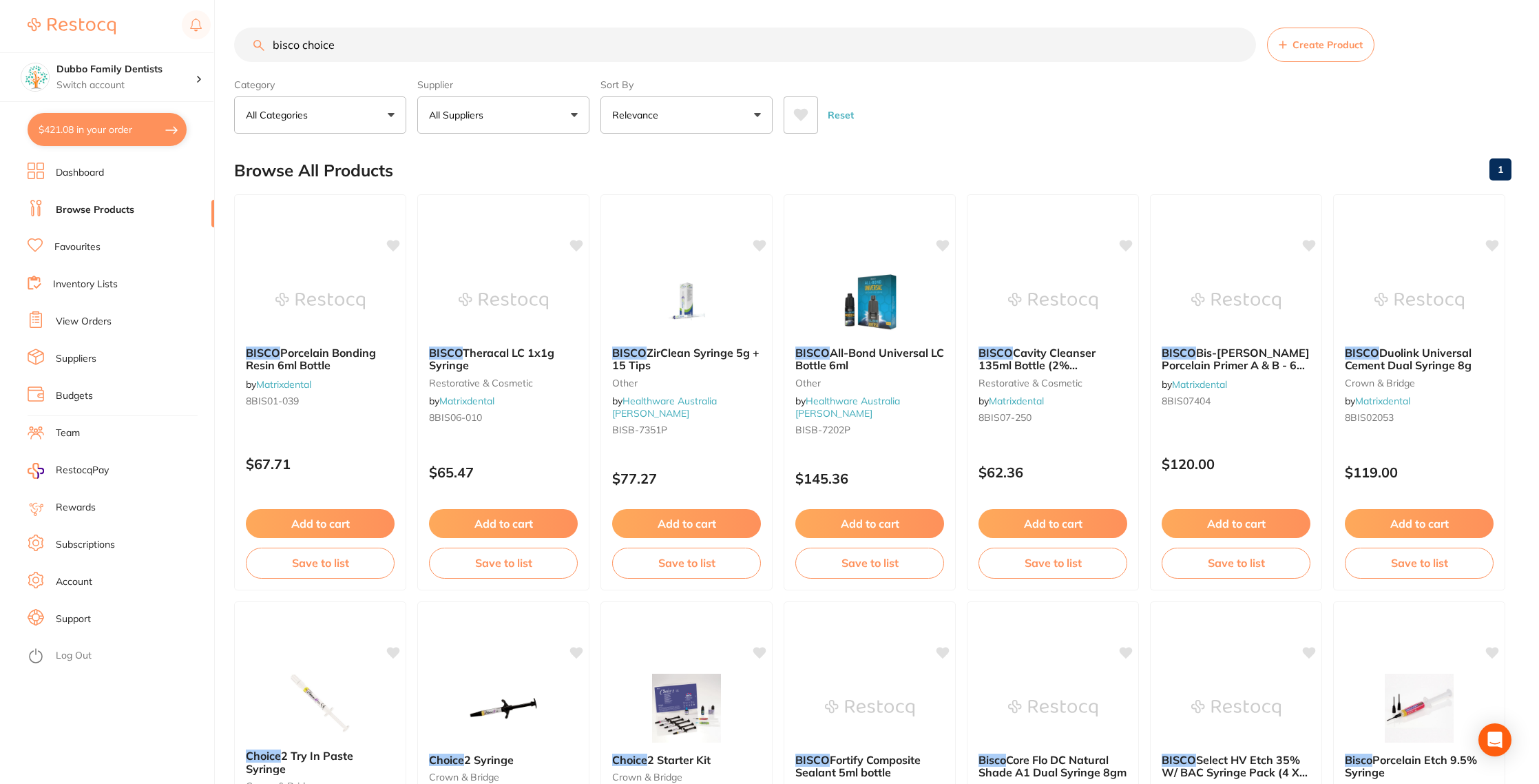
click at [447, 54] on input "bisco choice" at bounding box center [745, 44] width 1022 height 34
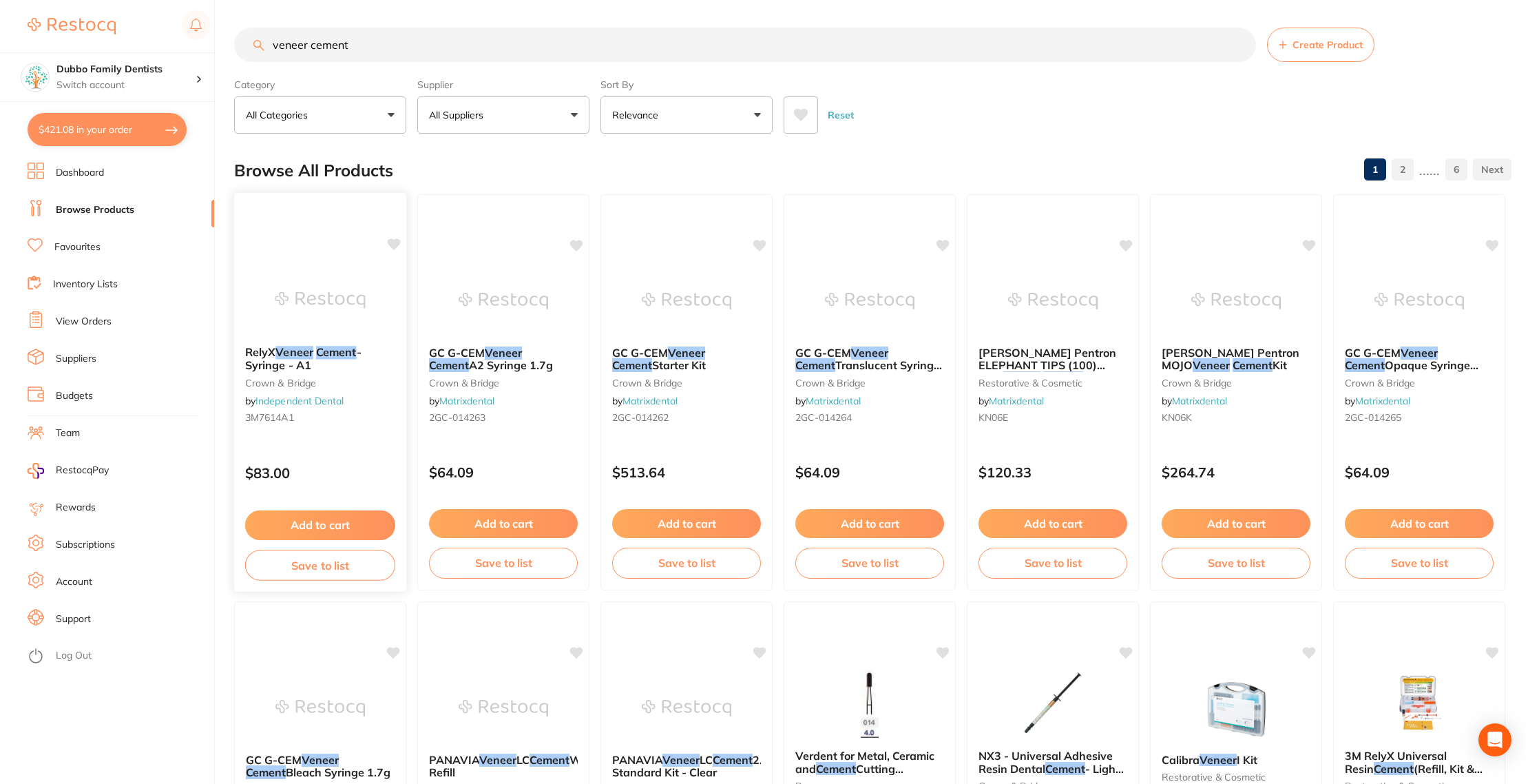
click at [373, 323] on div at bounding box center [320, 300] width 172 height 70
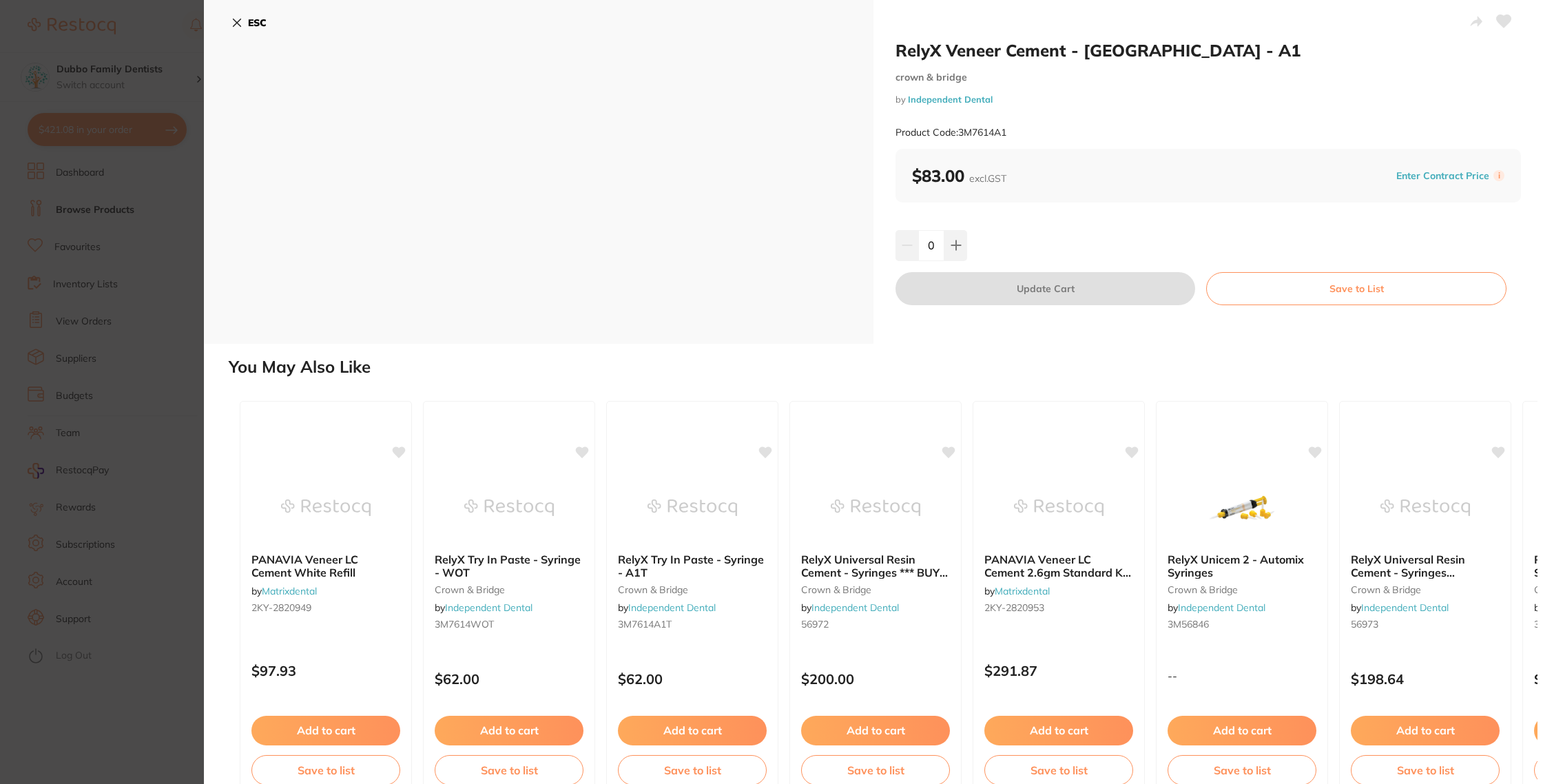
click at [151, 186] on section "RelyX Veneer Cement - Syringe - A1 crown & bridge by Independent Dental Product…" at bounding box center [771, 392] width 1543 height 784
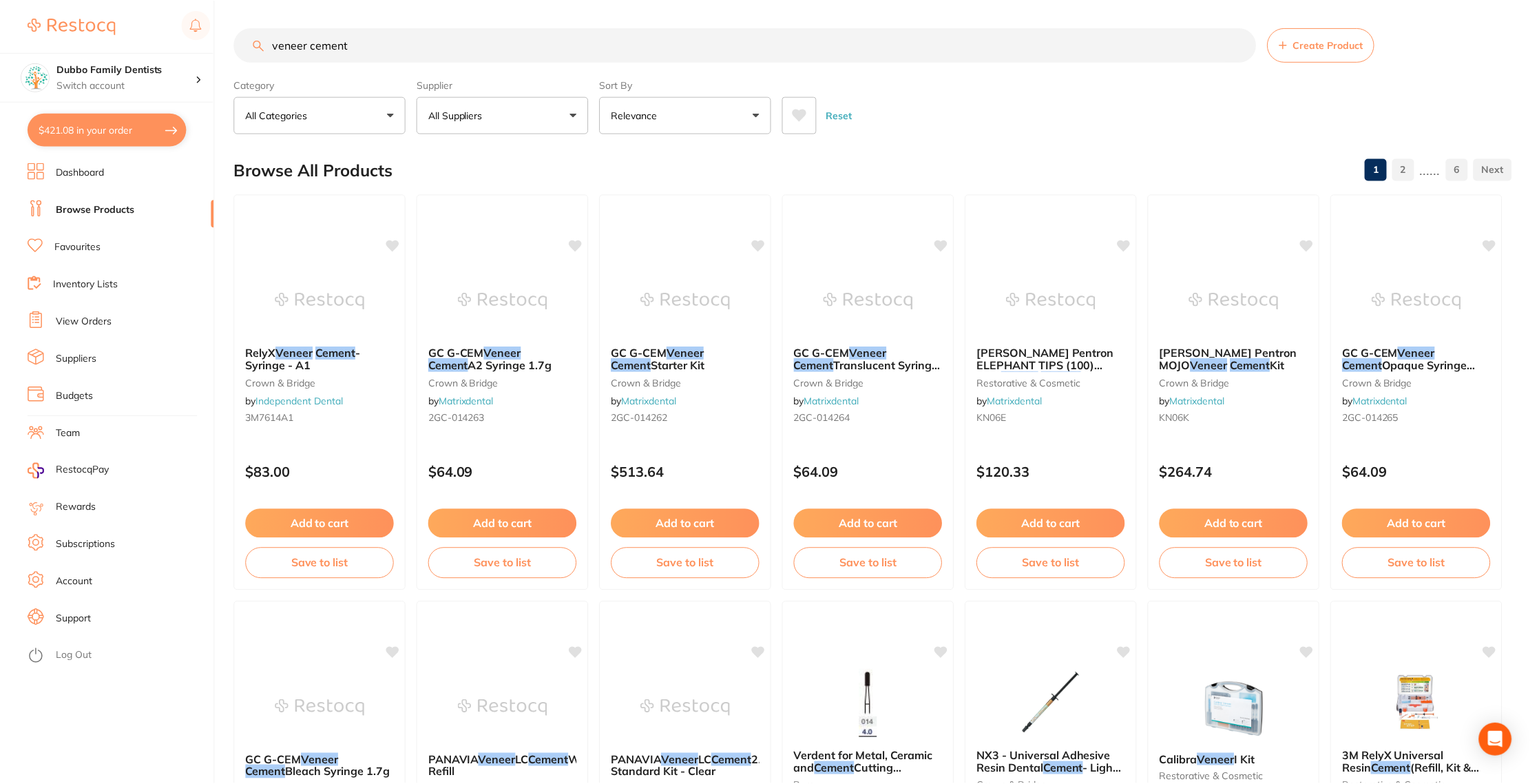
scroll to position [18, 0]
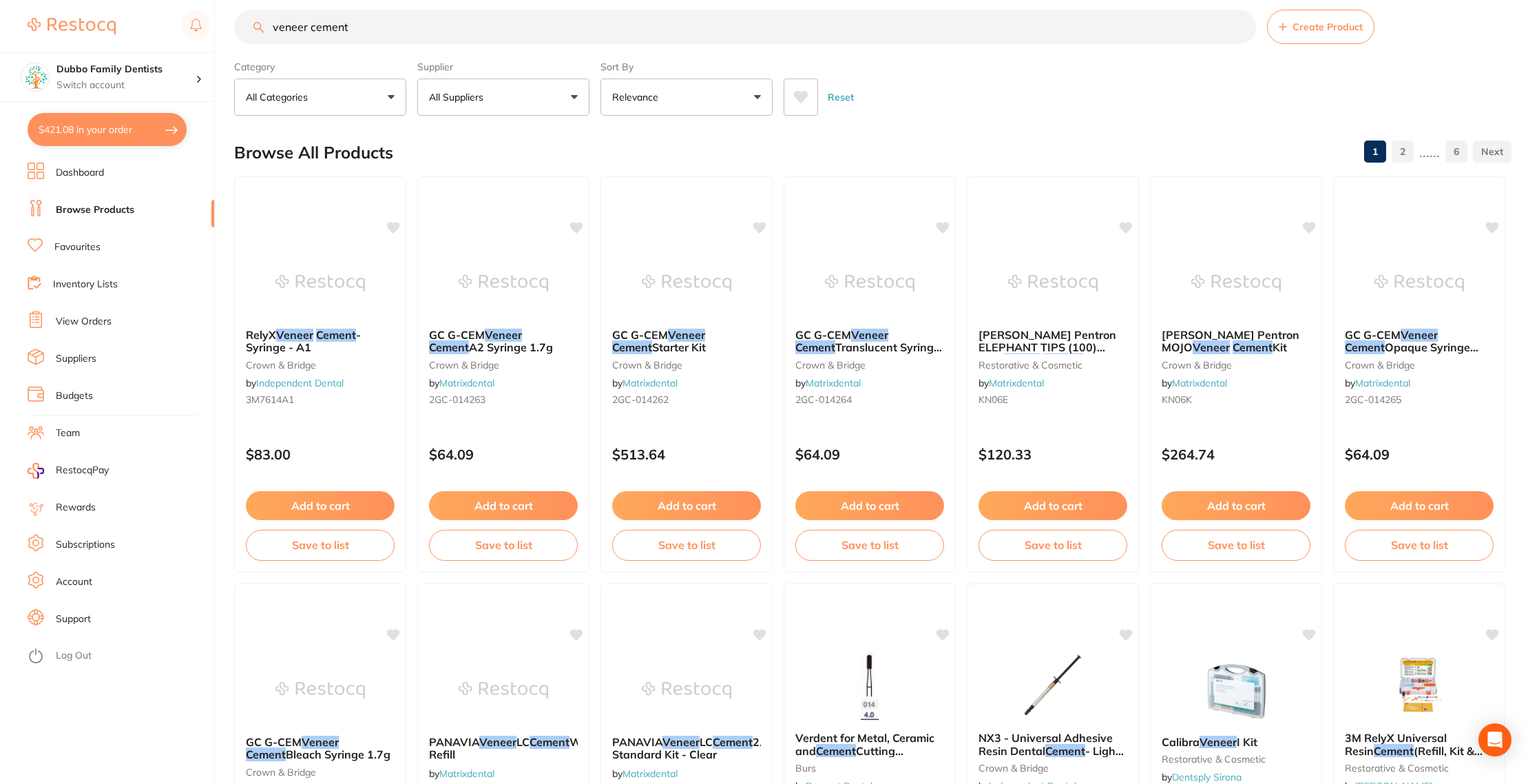
click at [455, 33] on input "veneer cement" at bounding box center [745, 26] width 1022 height 34
type input "relyx veneer"
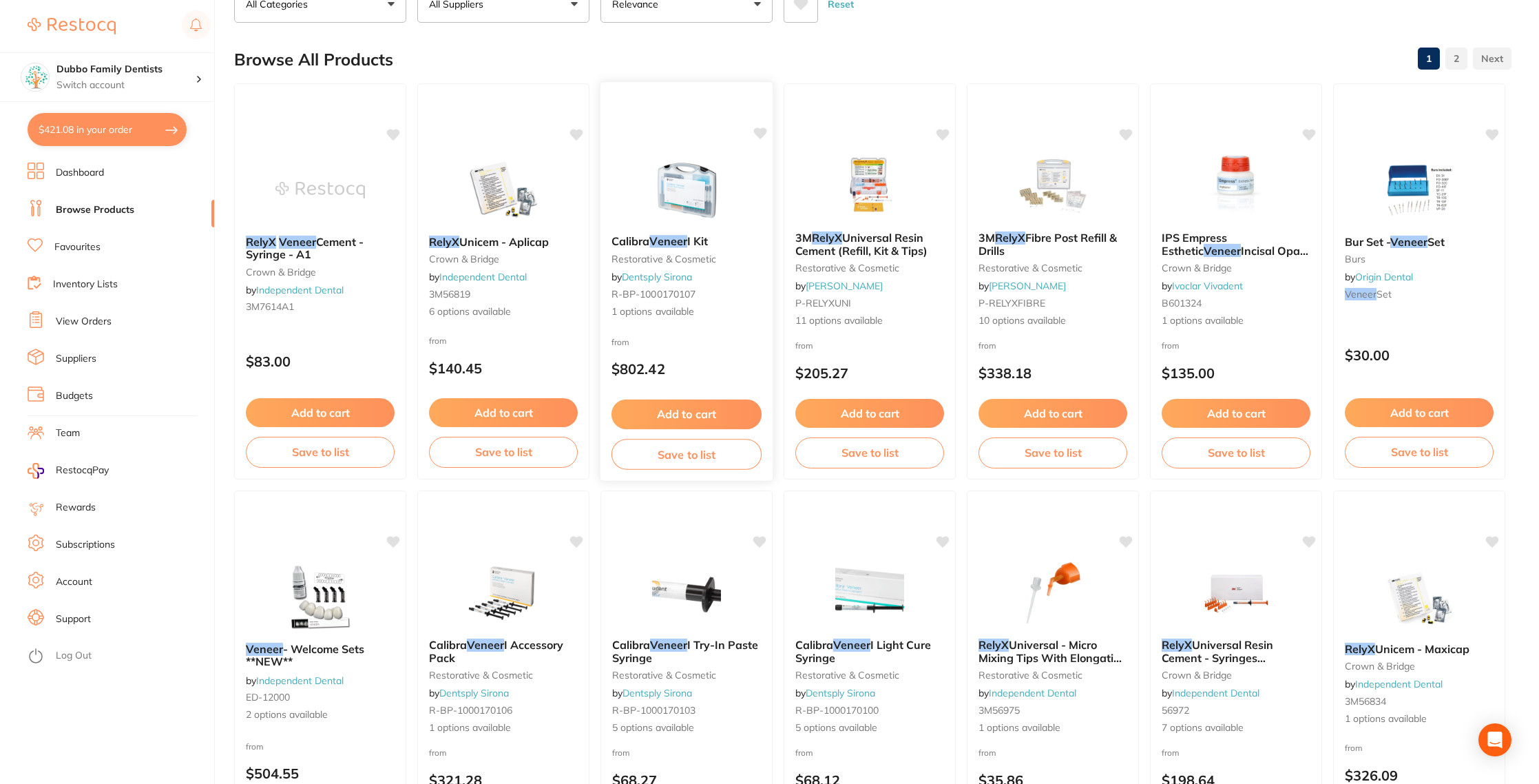
scroll to position [110, 0]
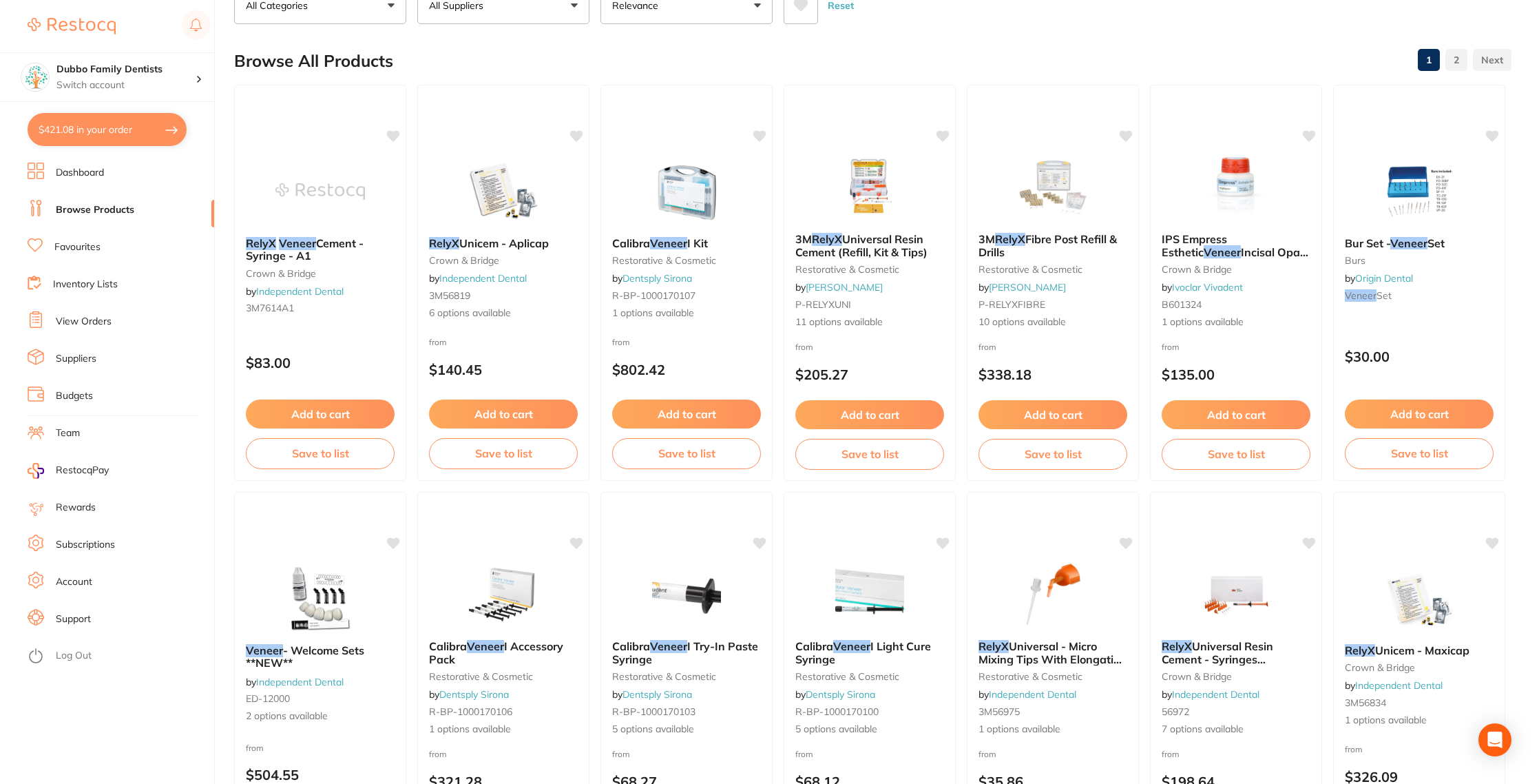
click at [252, 176] on div at bounding box center [320, 191] width 170 height 69
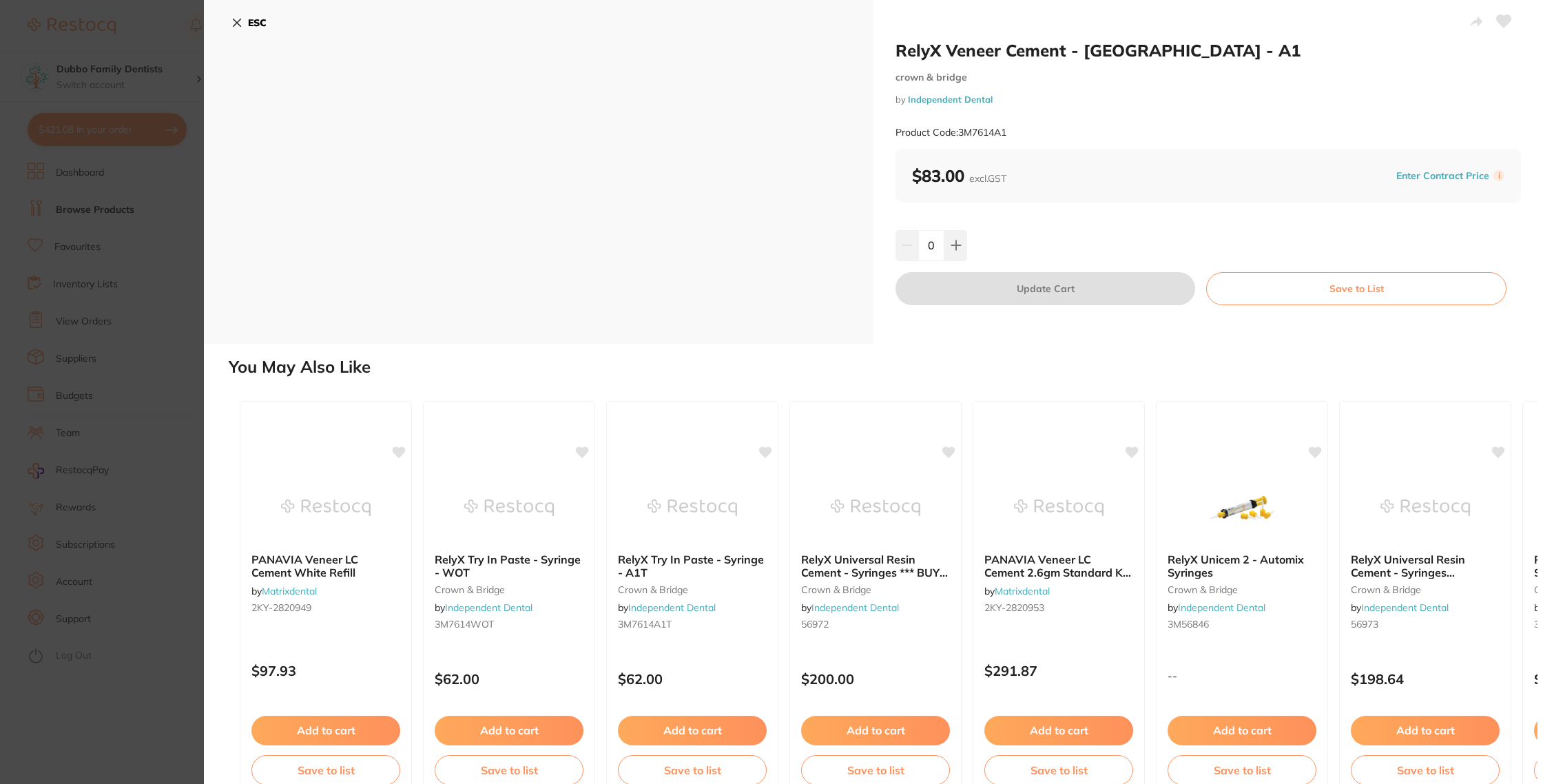
scroll to position [30, 0]
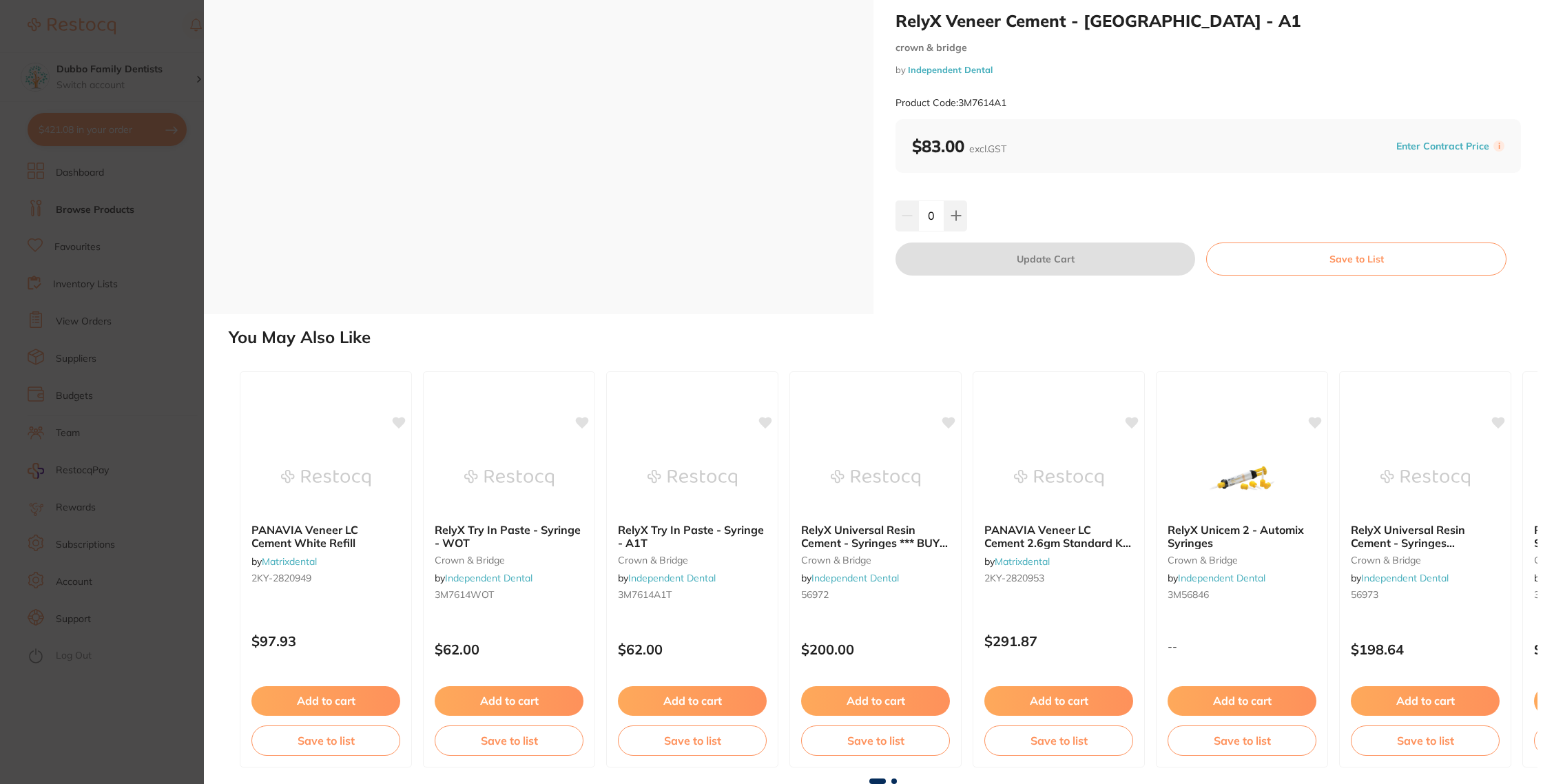
click at [141, 239] on section "RelyX Veneer Cement - Syringe - A1 crown & bridge by Independent Dental Product…" at bounding box center [771, 392] width 1543 height 784
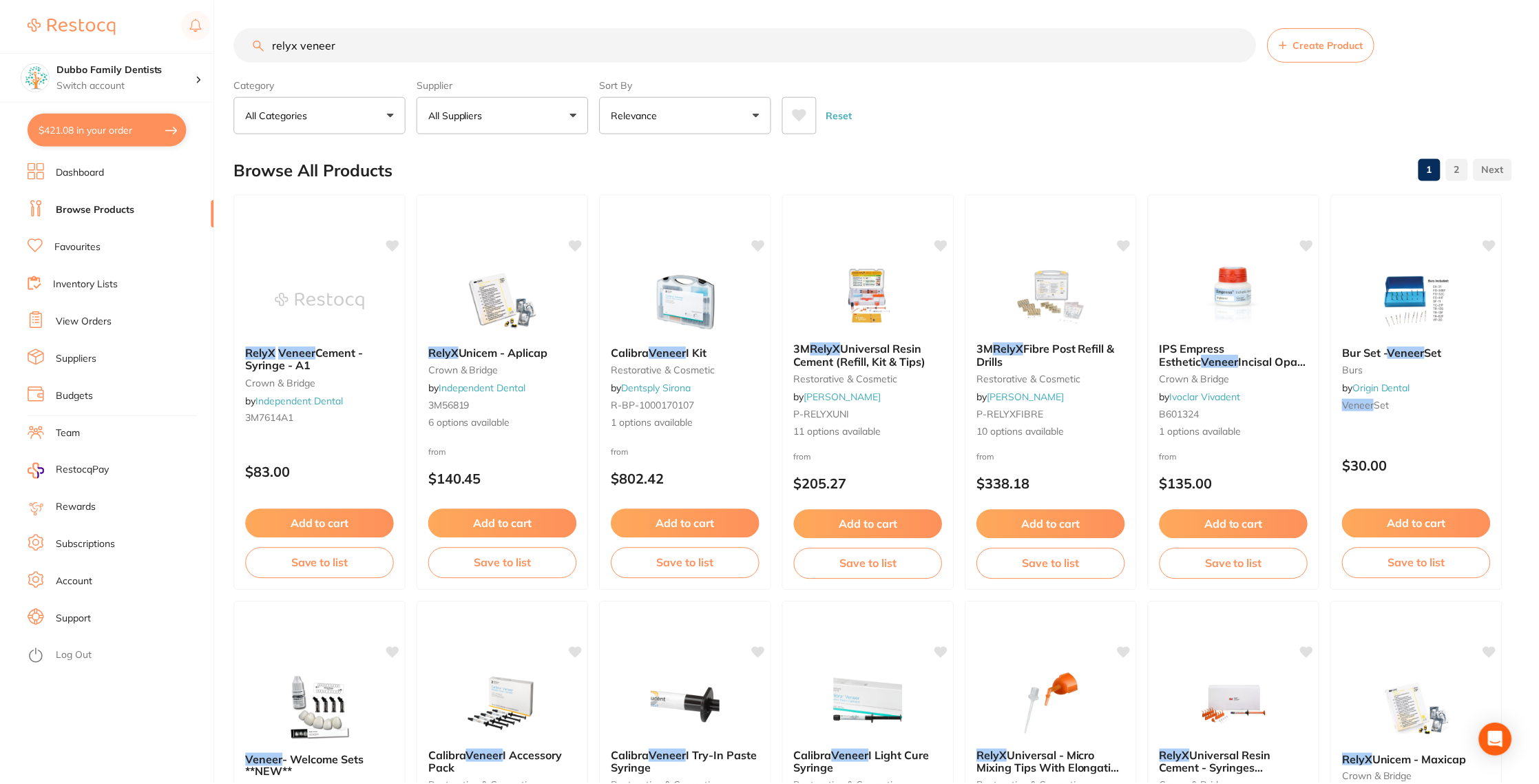
scroll to position [110, 0]
